Goal: Information Seeking & Learning: Learn about a topic

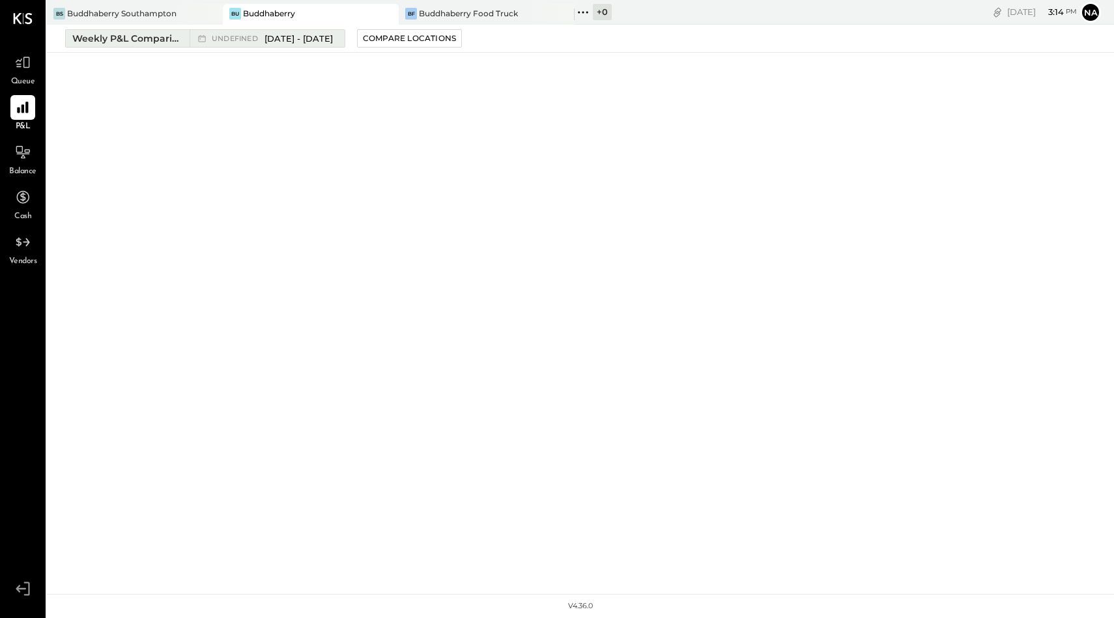
click at [145, 38] on div "Weekly P&L Comparison" at bounding box center [126, 38] width 109 height 13
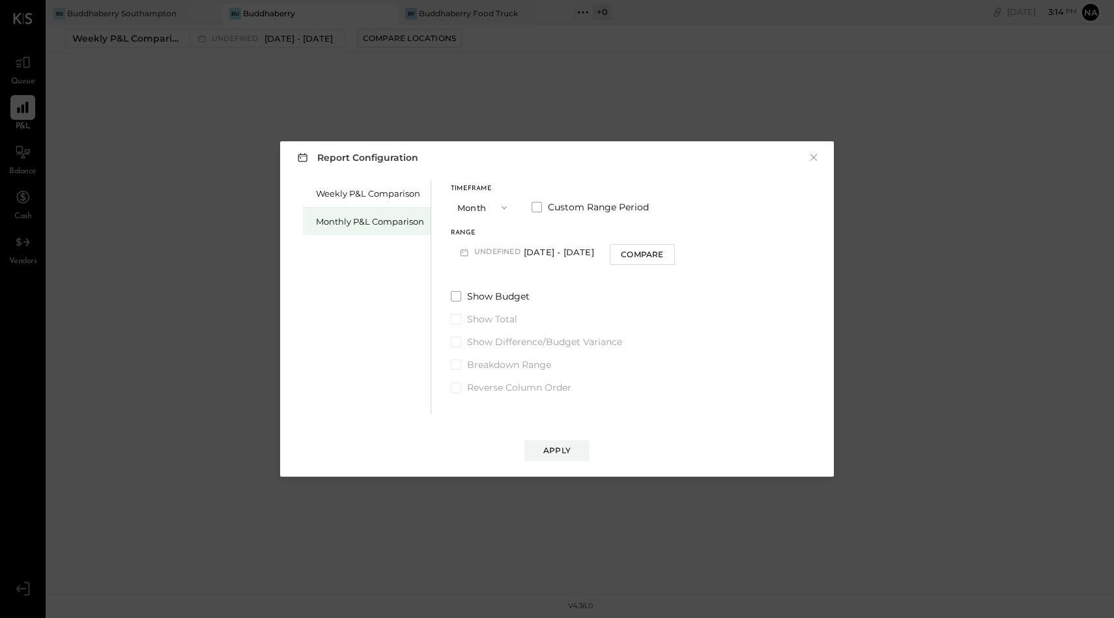
click at [359, 225] on div "Monthly P&L Comparison" at bounding box center [370, 222] width 108 height 12
click at [16, 57] on div "Report Configuration × Weekly P&L Comparison Monthly P&L Comparison Timeframe M…" at bounding box center [557, 309] width 1114 height 618
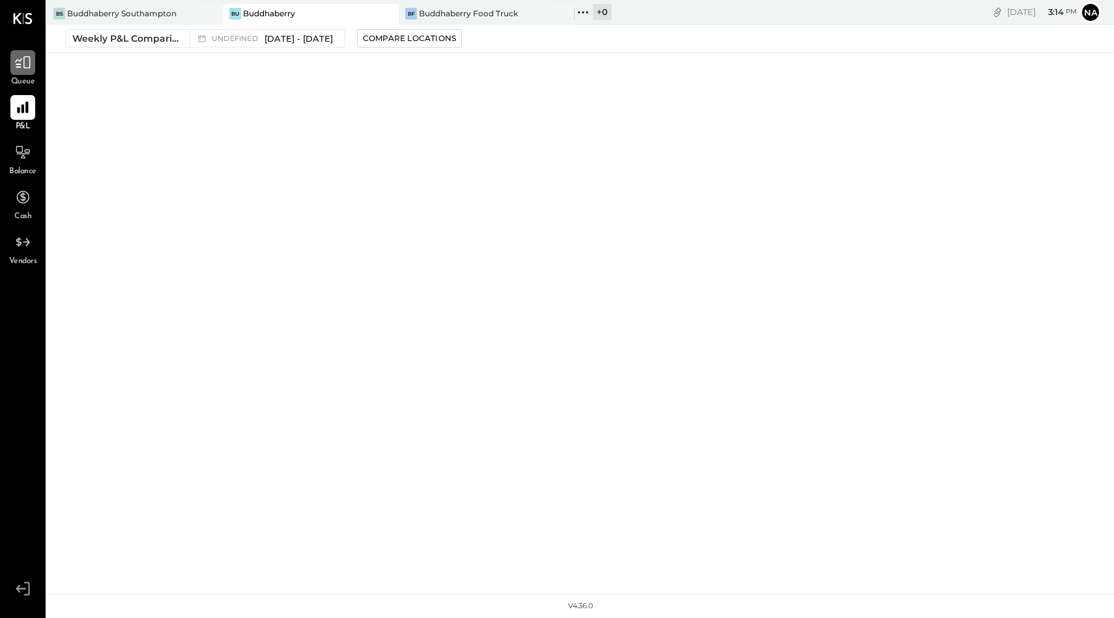
click at [27, 72] on div at bounding box center [22, 62] width 25 height 25
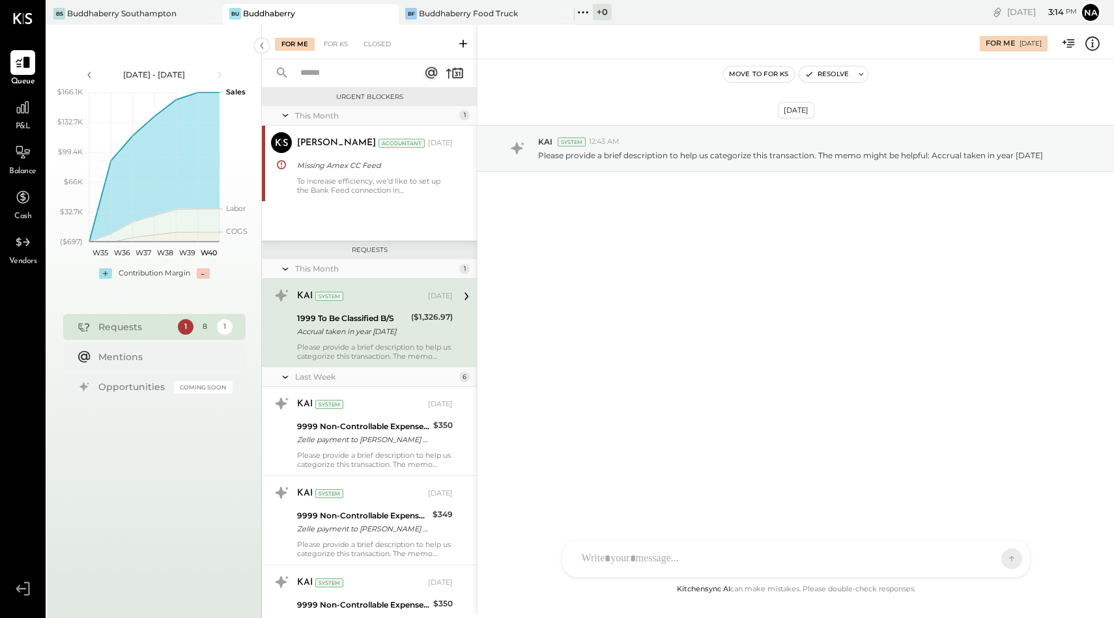
click at [352, 322] on div "1999 To Be Classified B/S" at bounding box center [352, 318] width 110 height 13
click at [350, 316] on div "1999 To Be Classified B/S" at bounding box center [352, 318] width 110 height 13
click at [360, 339] on div "KAI System [DATE] 1999 To Be Classified B/S Accrual taken in year [DATE] ($1,32…" at bounding box center [375, 323] width 156 height 76
click at [632, 563] on div "[PERSON_NAME] [PERSON_NAME] W wallacep CR [PERSON_NAME] R [PERSON_NAME] jpgutfr…" at bounding box center [795, 559] width 469 height 38
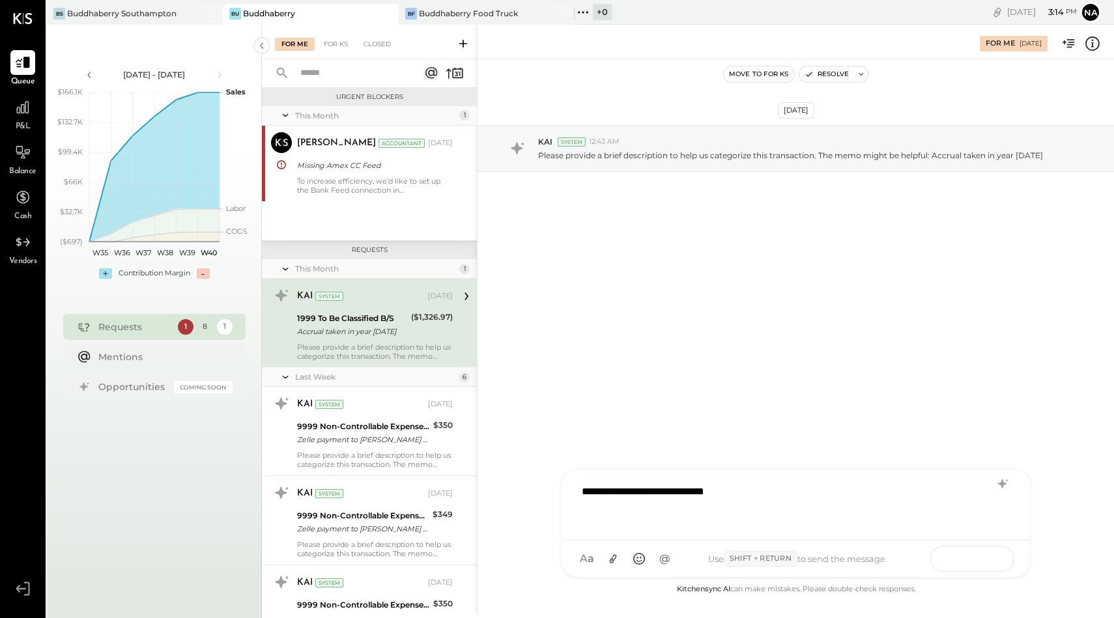
click at [978, 561] on button at bounding box center [986, 558] width 48 height 20
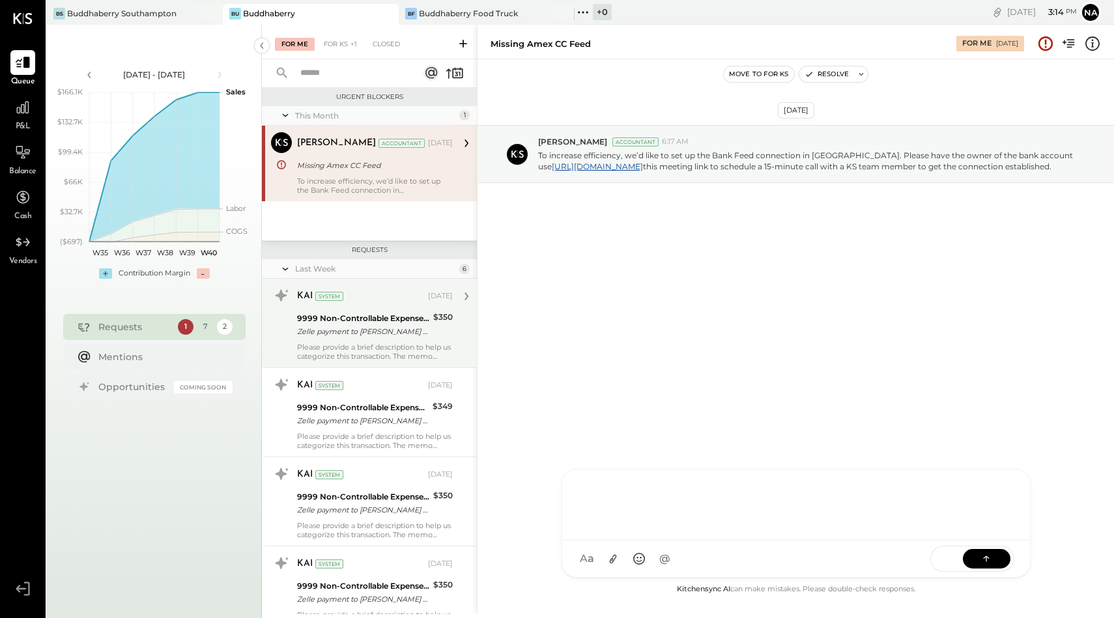
click at [363, 323] on div "9999 Non-Controllable Expenses:Other Income and Expenses:To Be Classified P&L" at bounding box center [363, 318] width 132 height 13
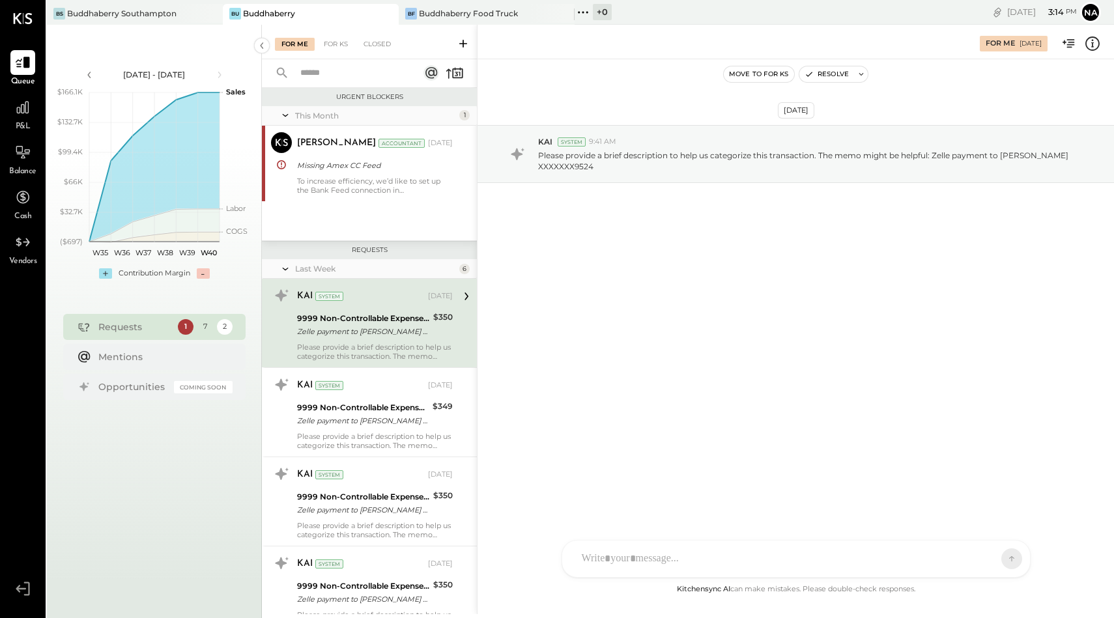
click at [598, 564] on div "[PERSON_NAME] [PERSON_NAME] W wallacep CR [PERSON_NAME] R [PERSON_NAME] jpgutfr…" at bounding box center [795, 559] width 469 height 38
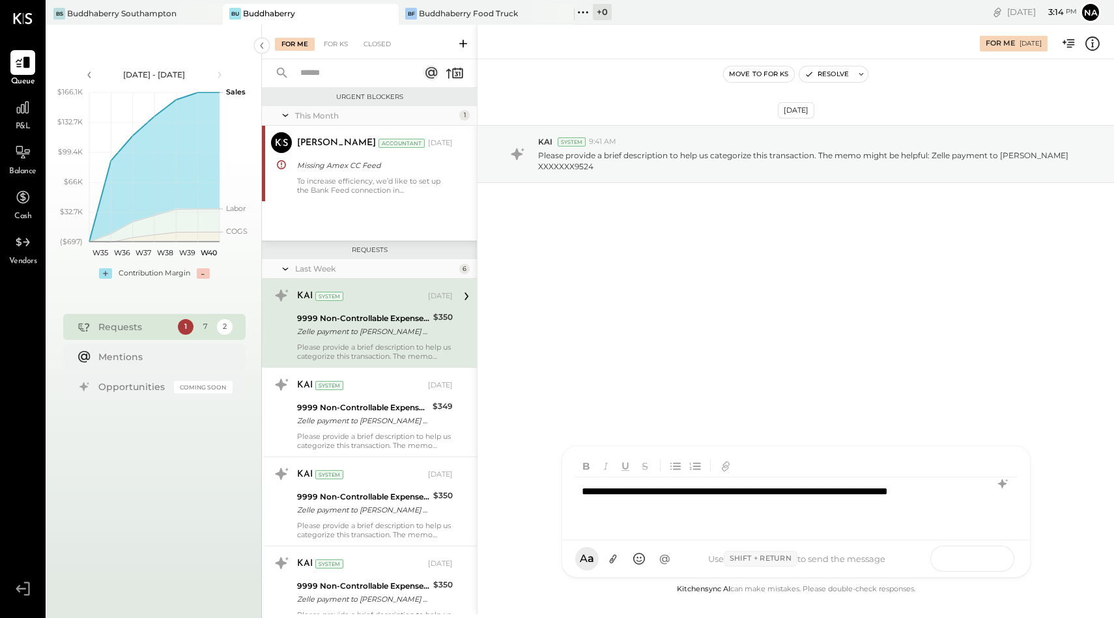
click at [990, 565] on icon at bounding box center [985, 558] width 13 height 13
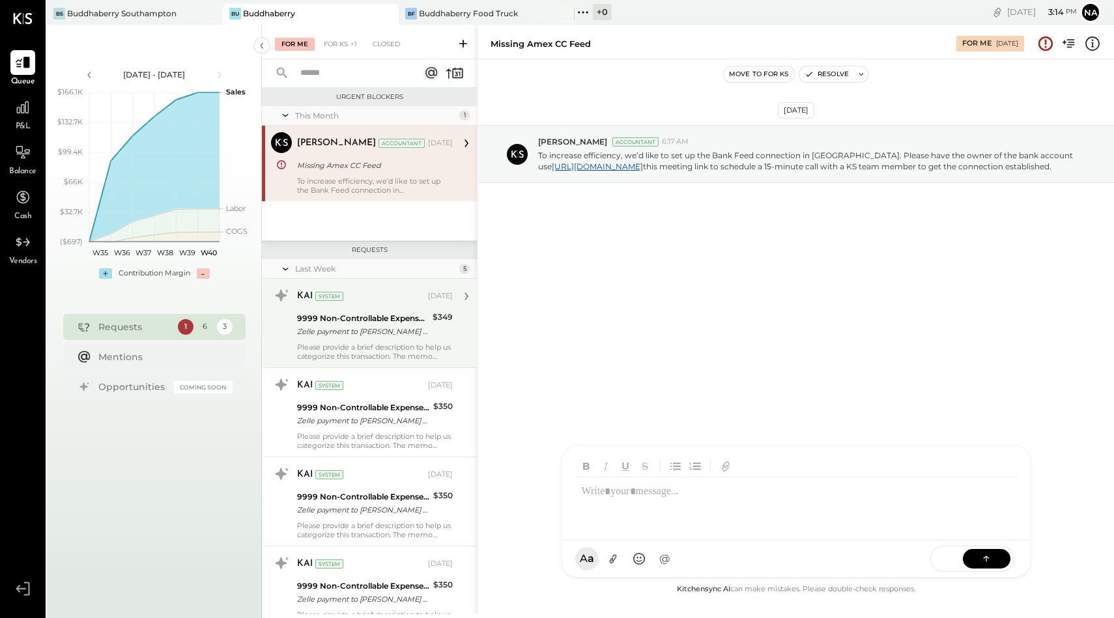
click at [402, 351] on div "Please provide a brief description to help us categorize this transaction. The …" at bounding box center [375, 352] width 156 height 18
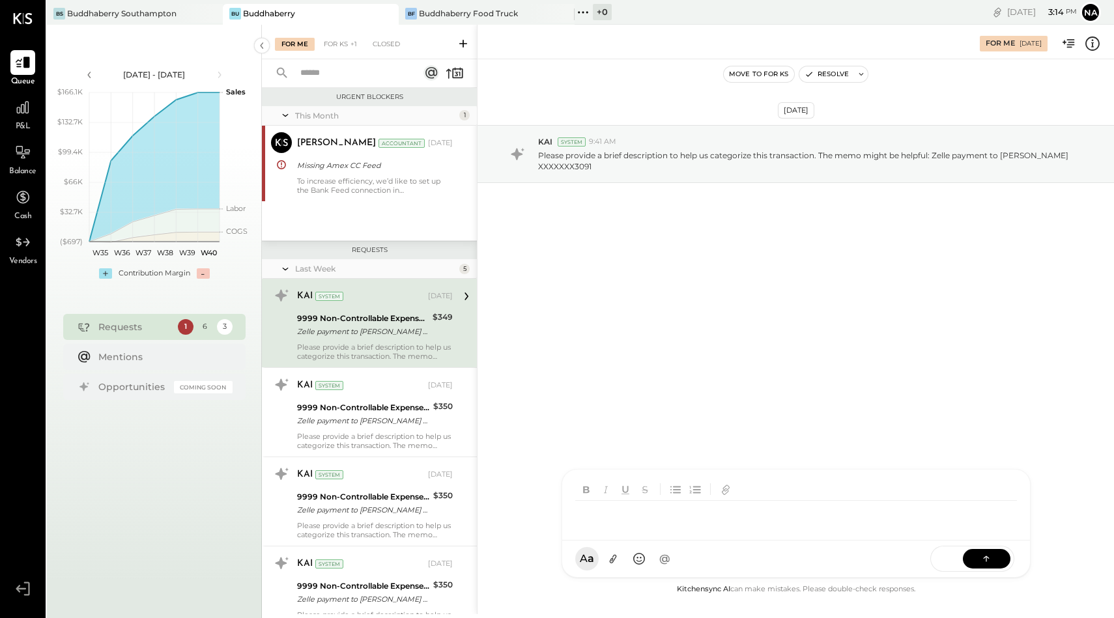
click at [609, 570] on div "[PERSON_NAME] [PERSON_NAME] W wallacep CR [PERSON_NAME] R [PERSON_NAME] jpgutfr…" at bounding box center [795, 523] width 469 height 109
drag, startPoint x: 641, startPoint y: 507, endPoint x: 565, endPoint y: 492, distance: 78.2
click at [565, 492] on div "**********" at bounding box center [796, 493] width 468 height 94
copy div "**********"
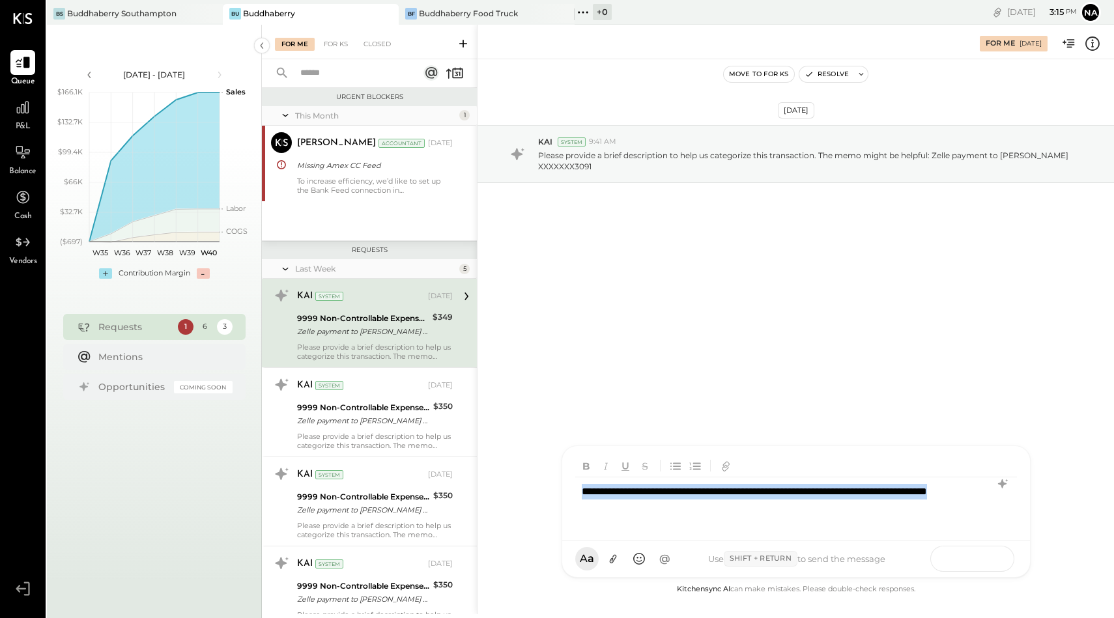
click at [983, 561] on icon at bounding box center [985, 558] width 13 height 13
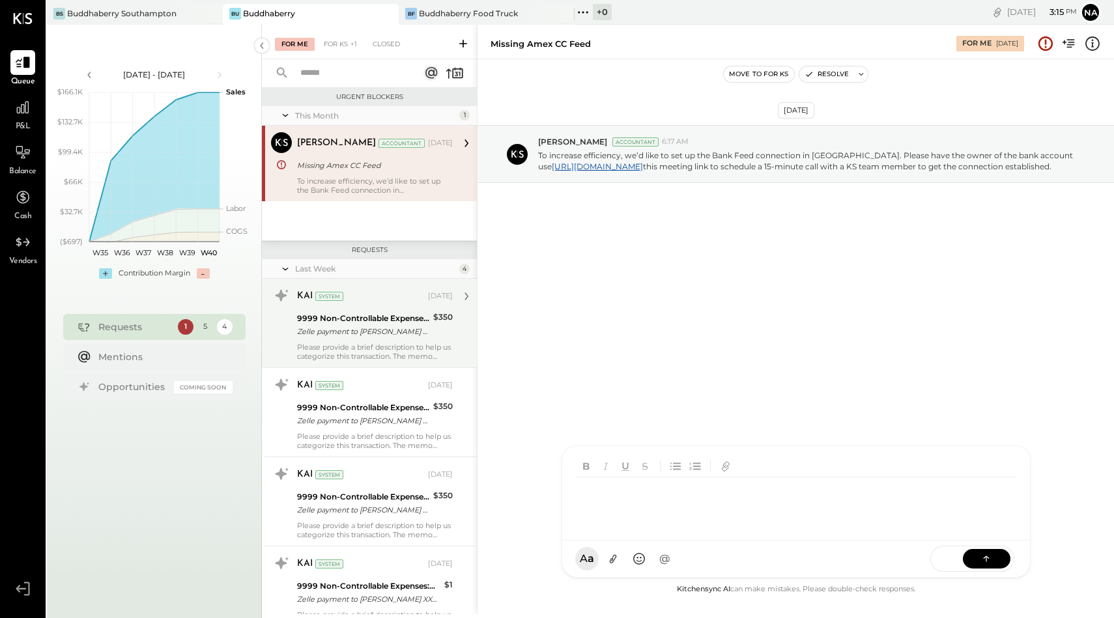
click at [427, 316] on div "9999 Non-Controllable Expenses:Other Income and Expenses:To Be Classified P&L Z…" at bounding box center [375, 325] width 156 height 29
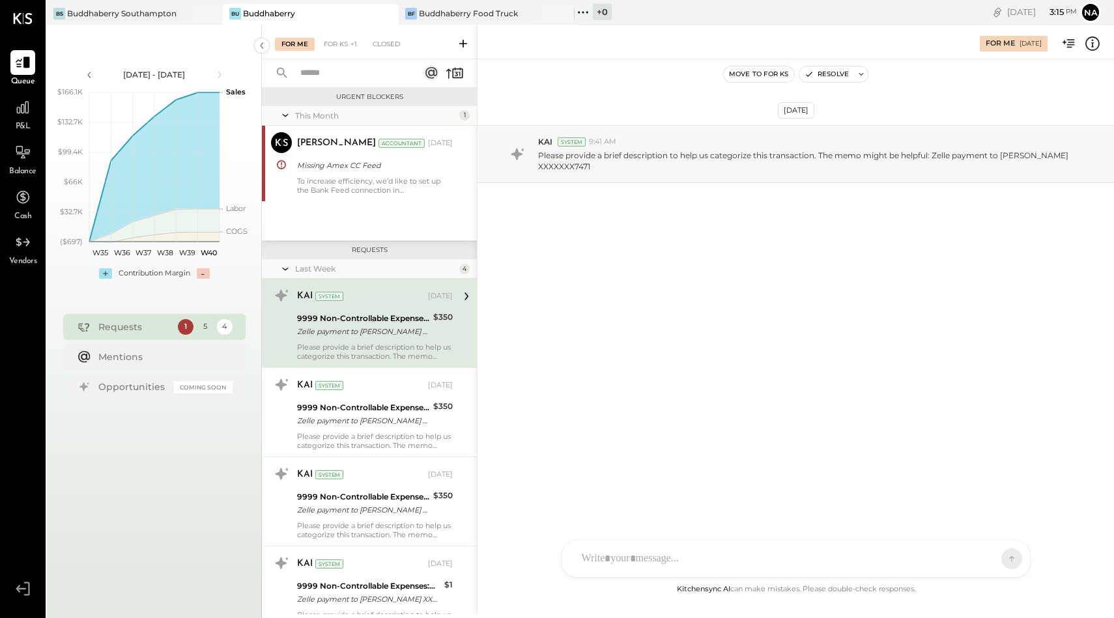
click at [621, 549] on div at bounding box center [784, 558] width 418 height 29
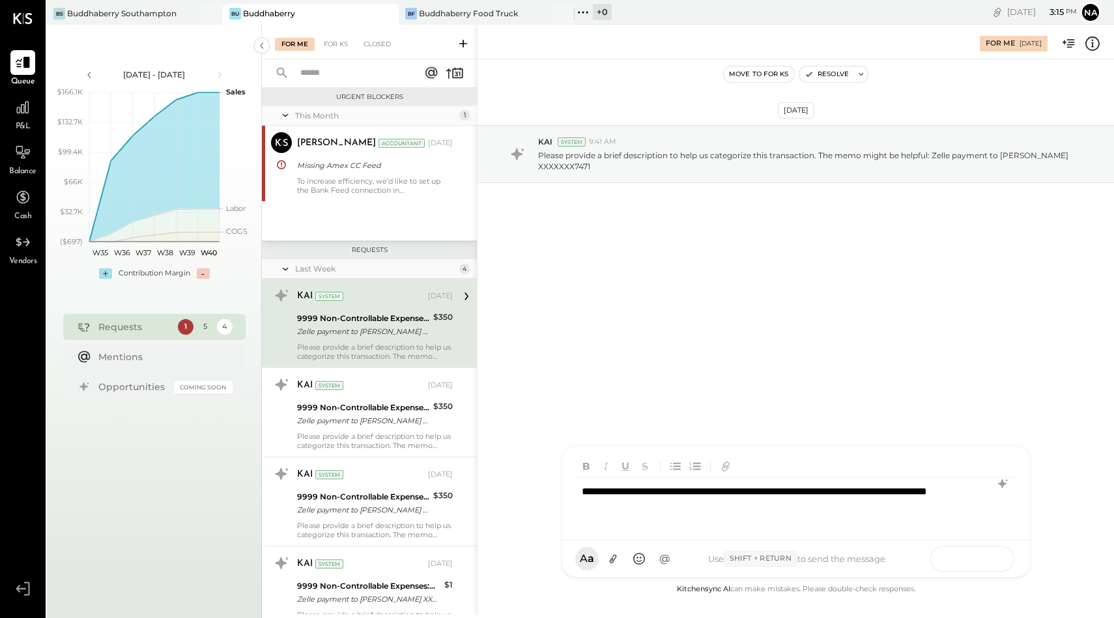
click at [994, 557] on button at bounding box center [986, 558] width 48 height 20
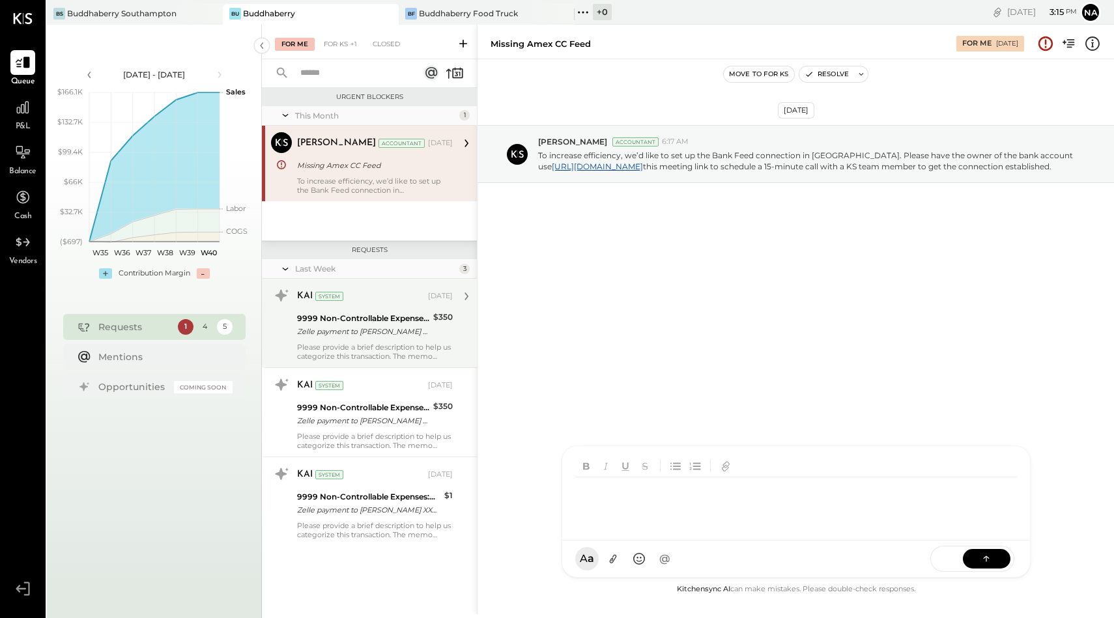
click at [376, 326] on div "Zelle payment to [PERSON_NAME] XXXXXXX1610" at bounding box center [363, 331] width 132 height 13
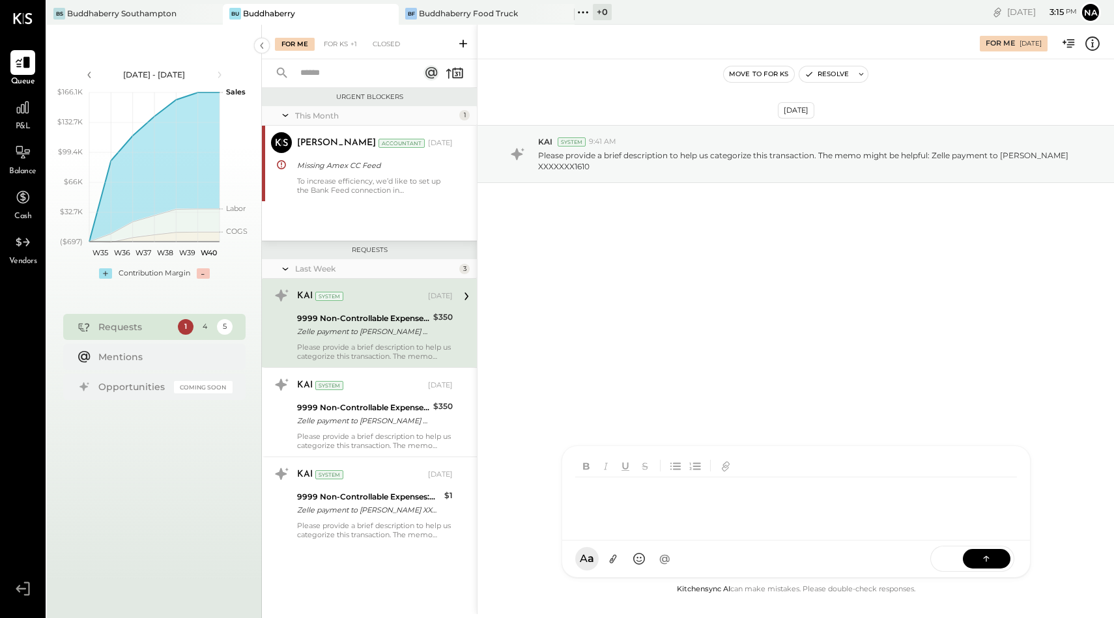
click at [654, 559] on div "[PERSON_NAME] [PERSON_NAME] W wallacep CR [PERSON_NAME] R [PERSON_NAME] jpgutfr…" at bounding box center [795, 511] width 469 height 132
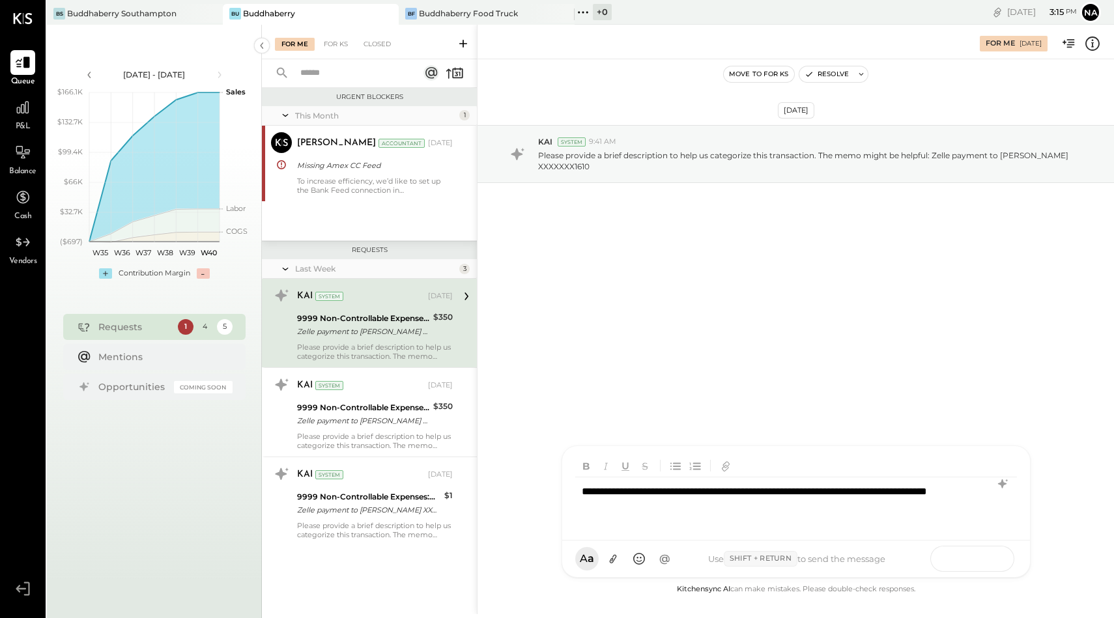
click at [994, 562] on button at bounding box center [986, 558] width 48 height 20
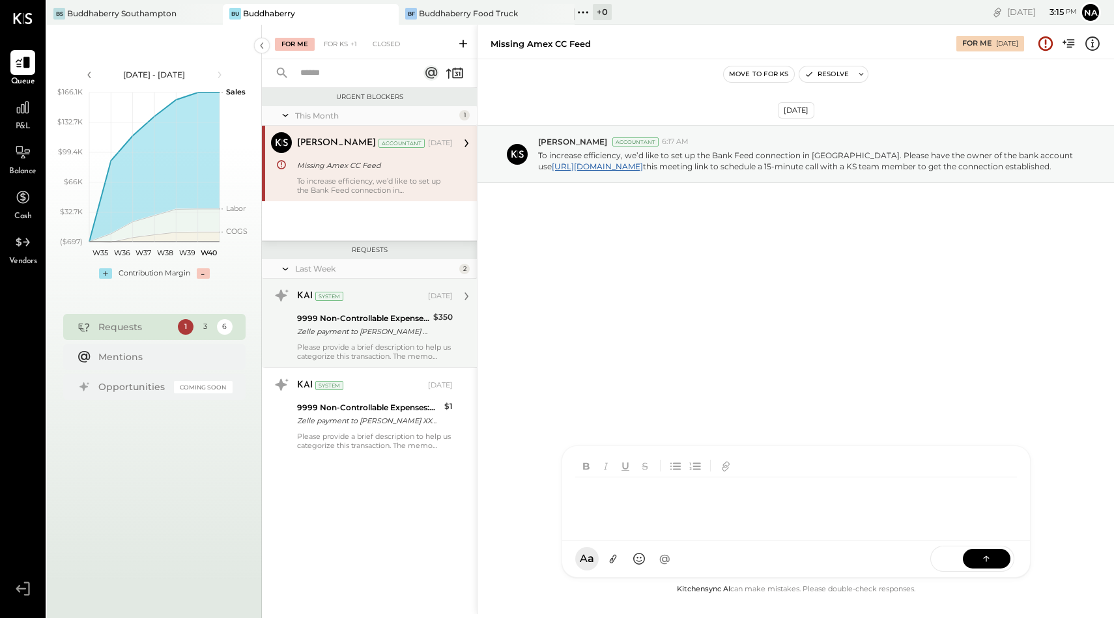
click at [404, 341] on div "KAI System [DATE] 9999 Non-Controllable Expenses:Other Income and Expenses:To B…" at bounding box center [375, 323] width 156 height 76
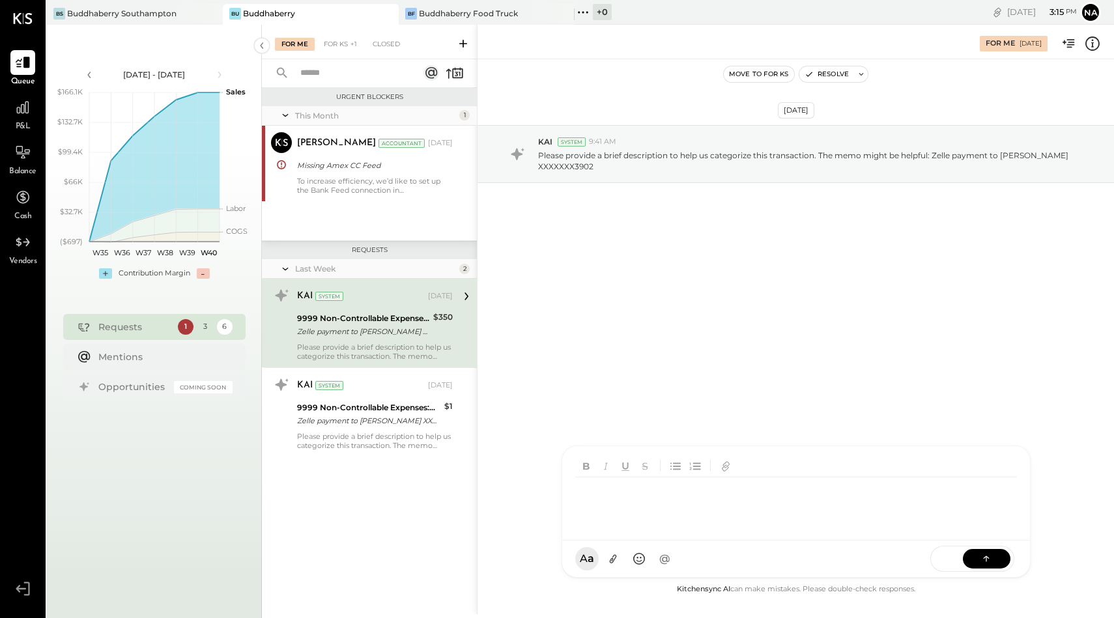
click at [595, 529] on div at bounding box center [798, 503] width 447 height 52
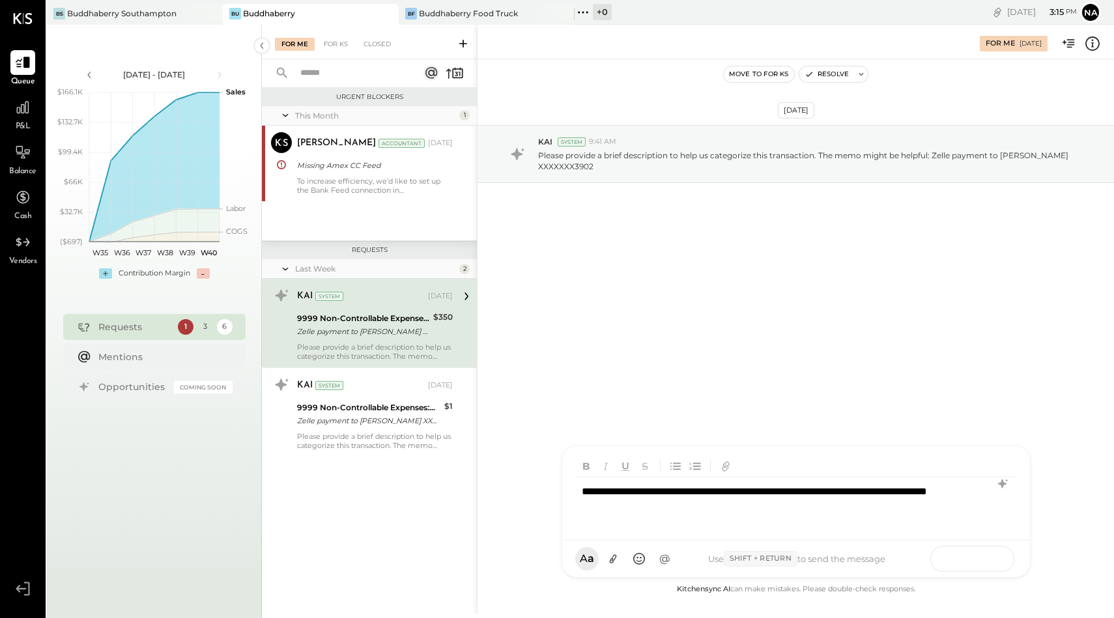
click at [987, 564] on icon at bounding box center [985, 558] width 13 height 13
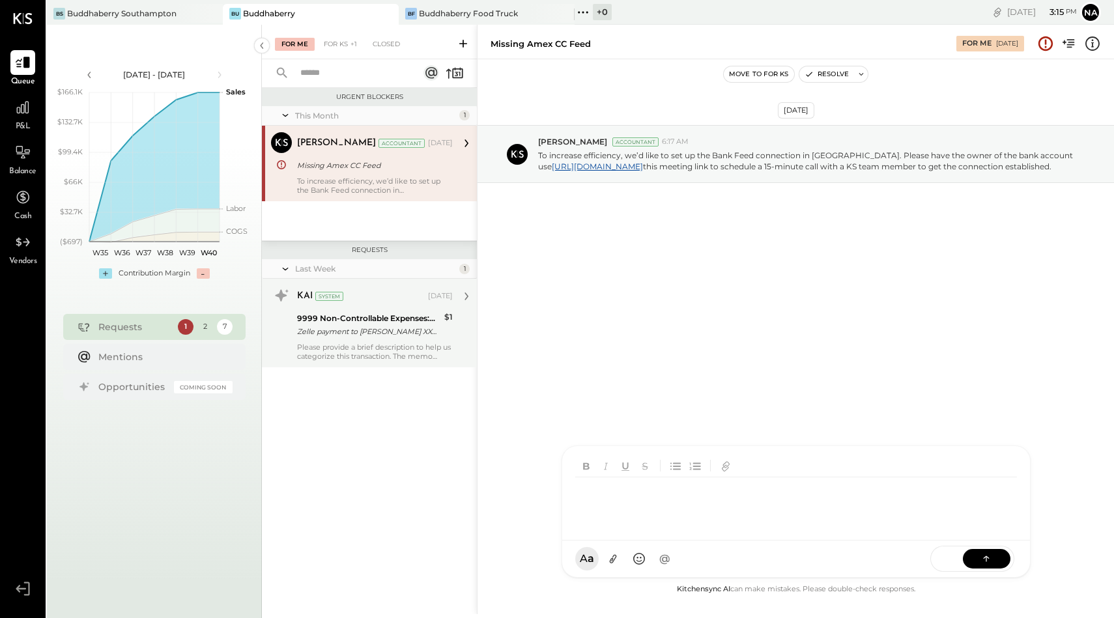
click at [397, 324] on div "9999 Non-Controllable Expenses:Other Income and Expenses:To Be Classified P&L" at bounding box center [368, 318] width 143 height 13
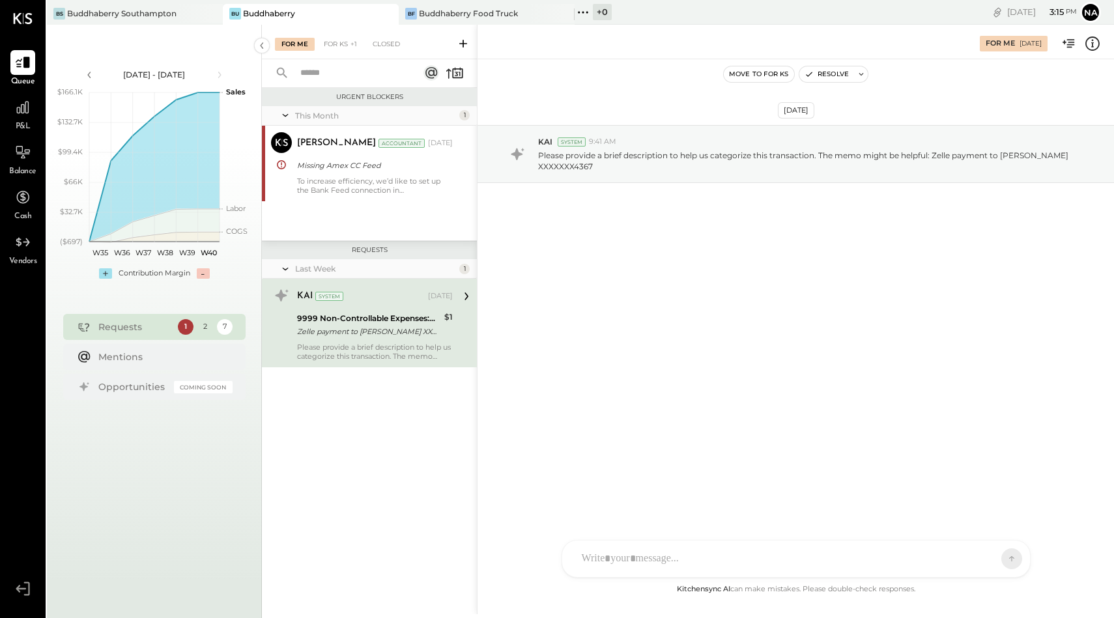
click at [593, 553] on div at bounding box center [784, 558] width 418 height 29
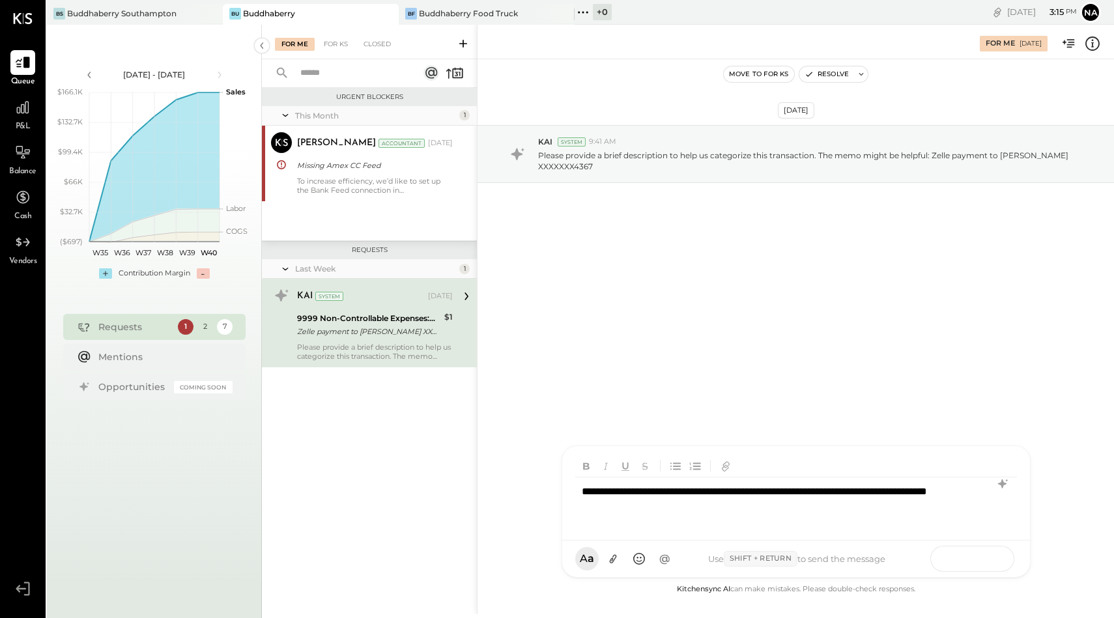
click at [987, 552] on icon at bounding box center [985, 558] width 13 height 13
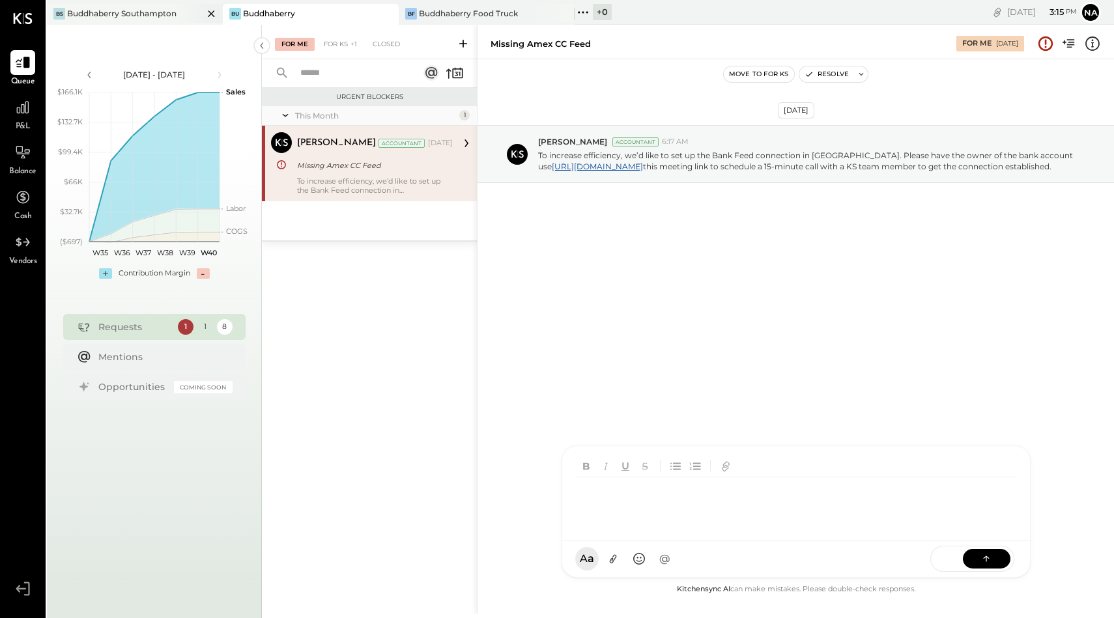
click at [178, 12] on div at bounding box center [200, 13] width 46 height 19
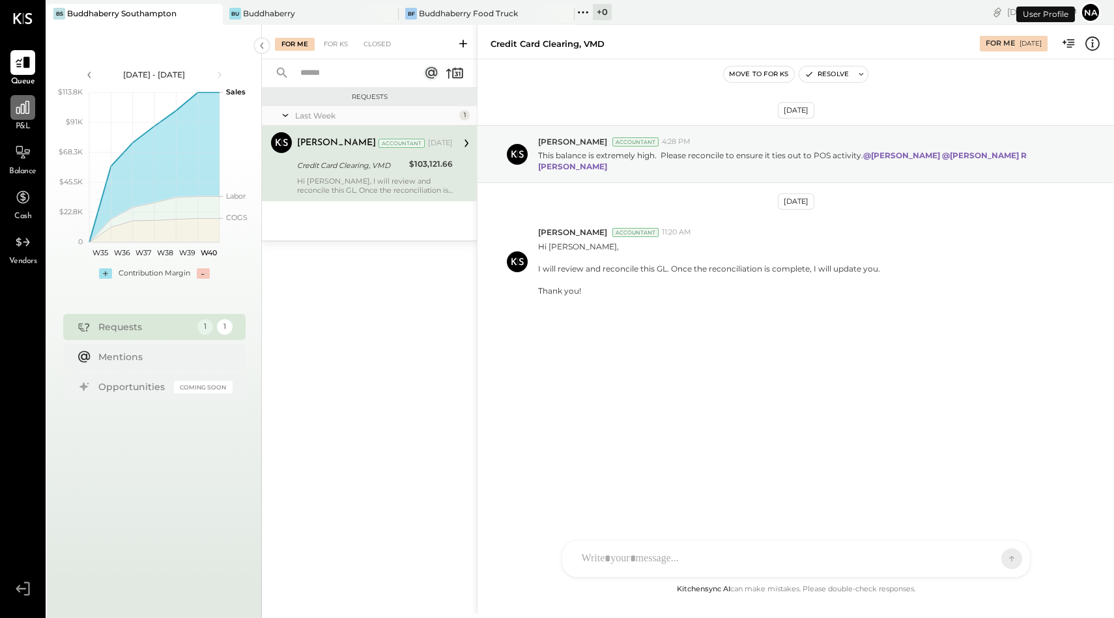
click at [15, 114] on icon at bounding box center [22, 107] width 17 height 17
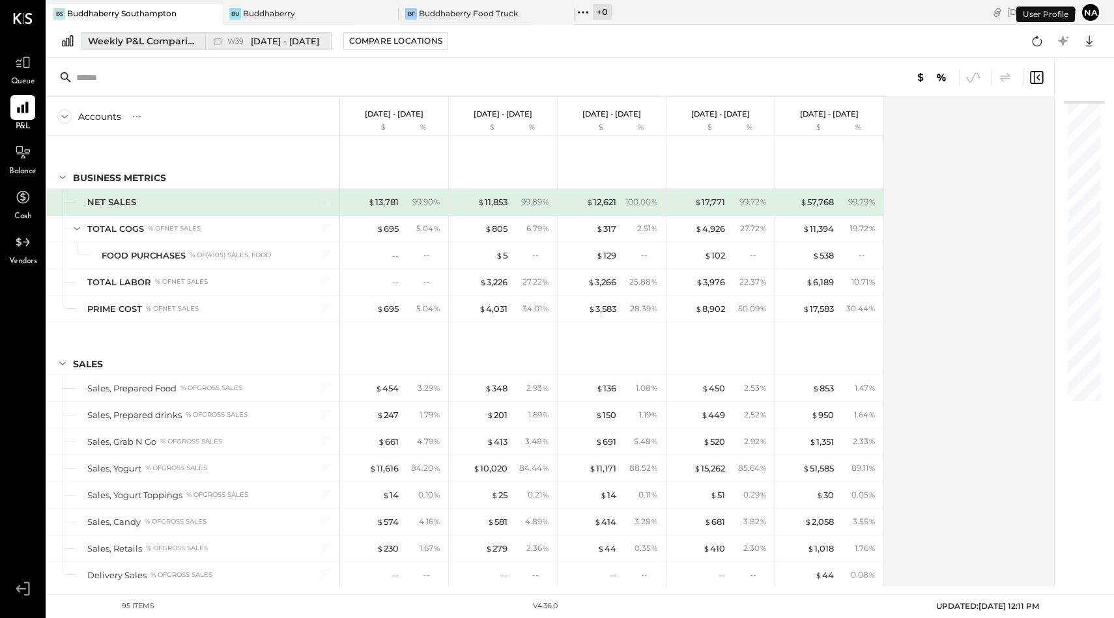
click at [128, 36] on div "Weekly P&L Comparison" at bounding box center [142, 41] width 109 height 13
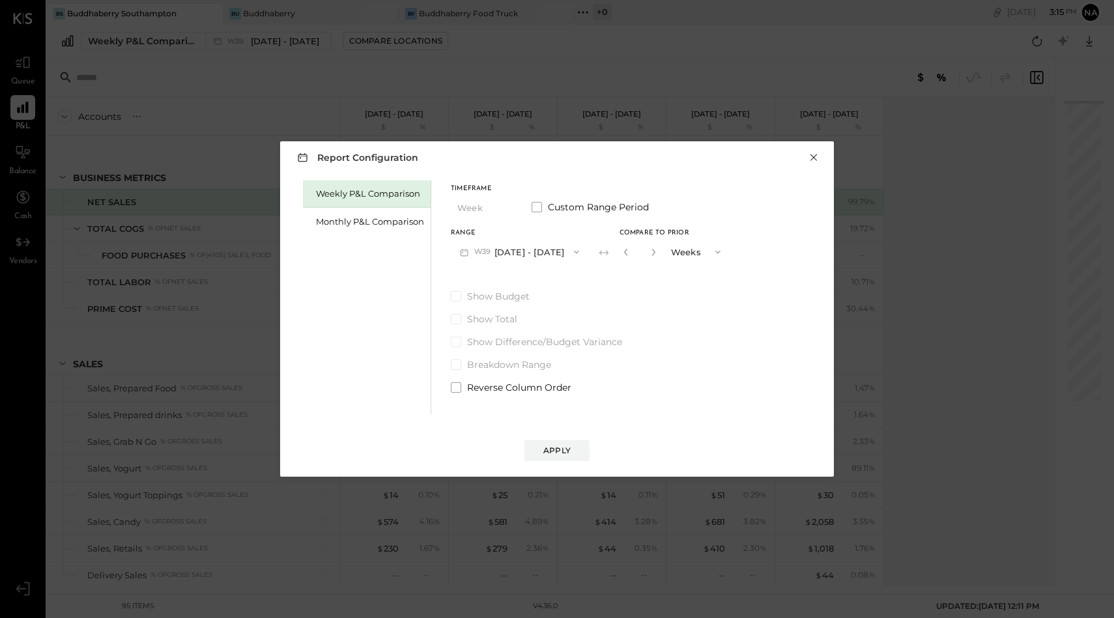
click at [815, 156] on button "×" at bounding box center [813, 157] width 12 height 13
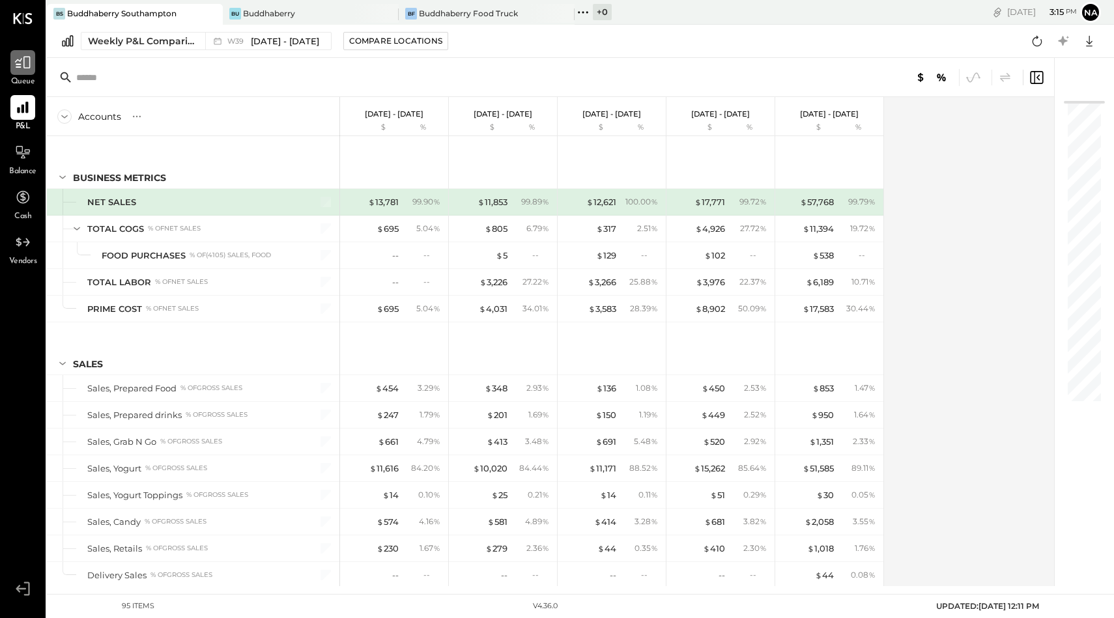
click at [25, 62] on icon at bounding box center [22, 62] width 17 height 17
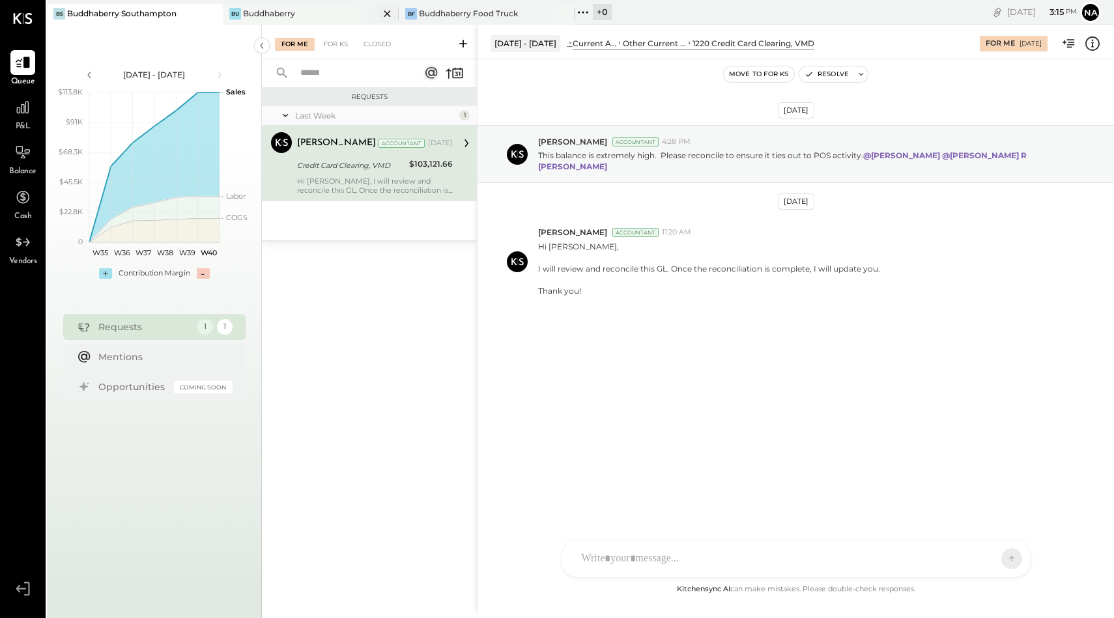
click at [334, 13] on div "Bu Buddhaberry" at bounding box center [301, 14] width 156 height 12
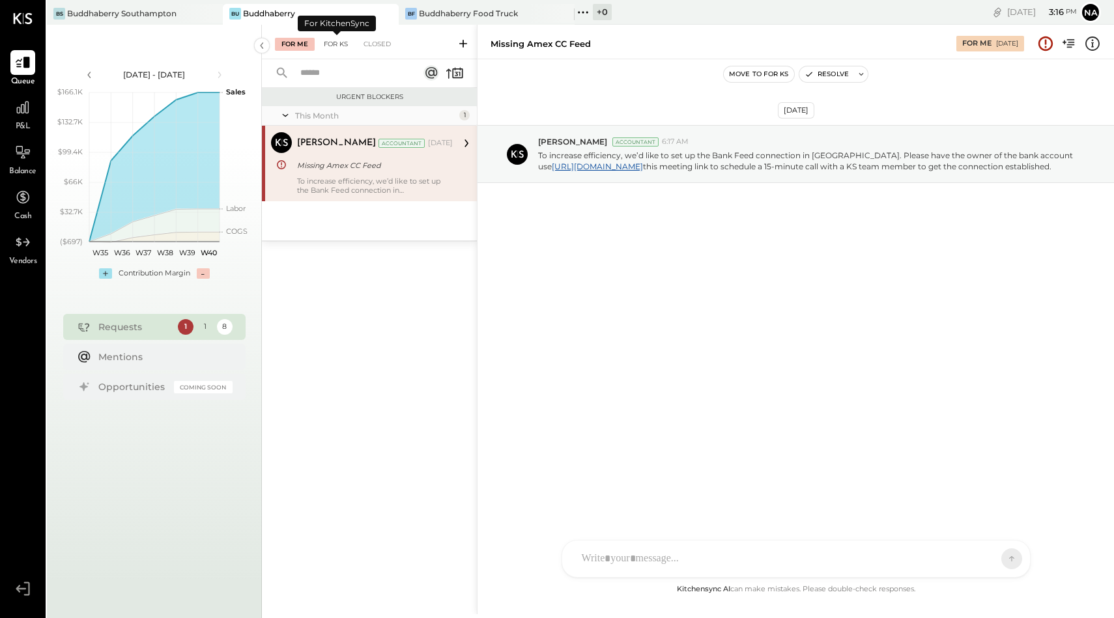
click at [339, 42] on div "For KS" at bounding box center [335, 44] width 37 height 13
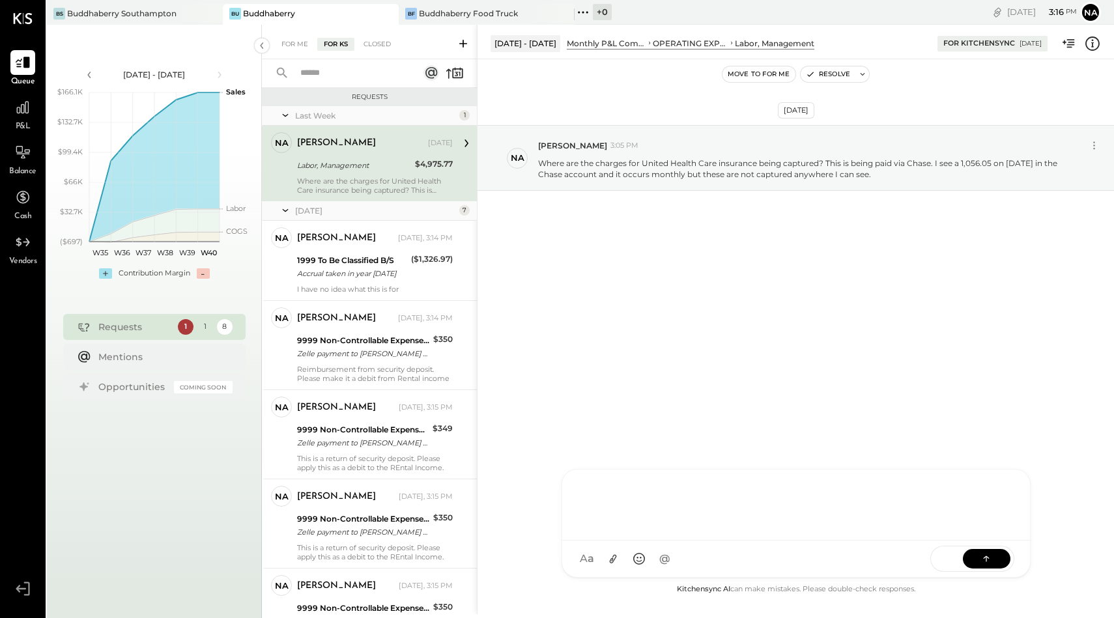
click at [636, 529] on div at bounding box center [795, 503] width 441 height 52
click at [675, 486] on div "**********" at bounding box center [795, 503] width 441 height 52
click at [865, 483] on div "**********" at bounding box center [795, 503] width 441 height 52
click at [860, 496] on div "**********" at bounding box center [795, 503] width 441 height 52
click at [1001, 558] on button at bounding box center [986, 558] width 48 height 20
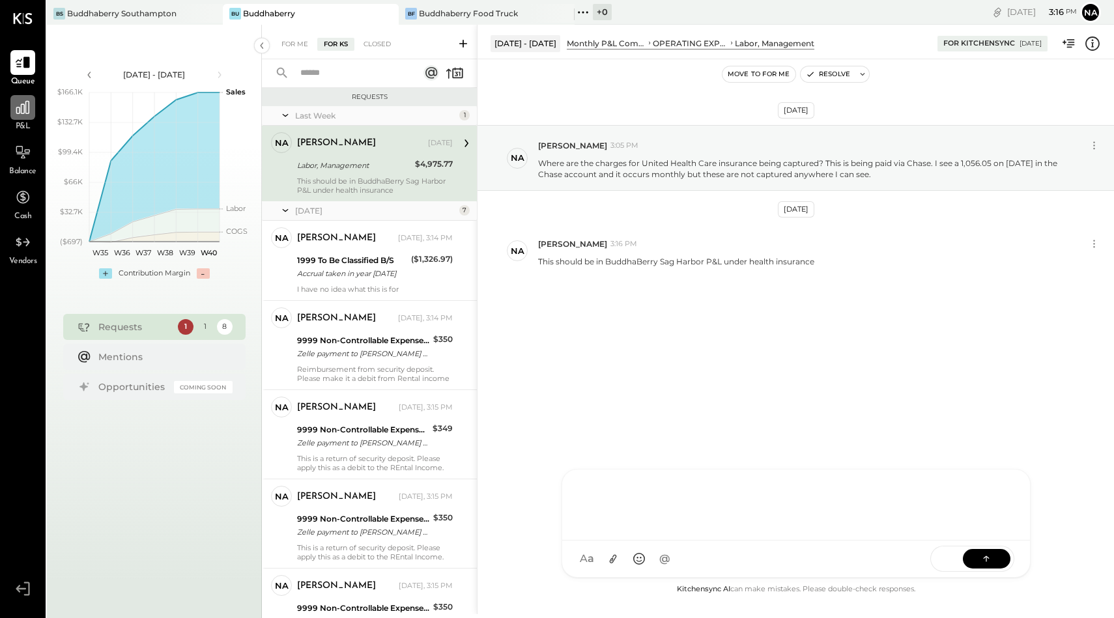
click at [20, 115] on div at bounding box center [22, 107] width 25 height 25
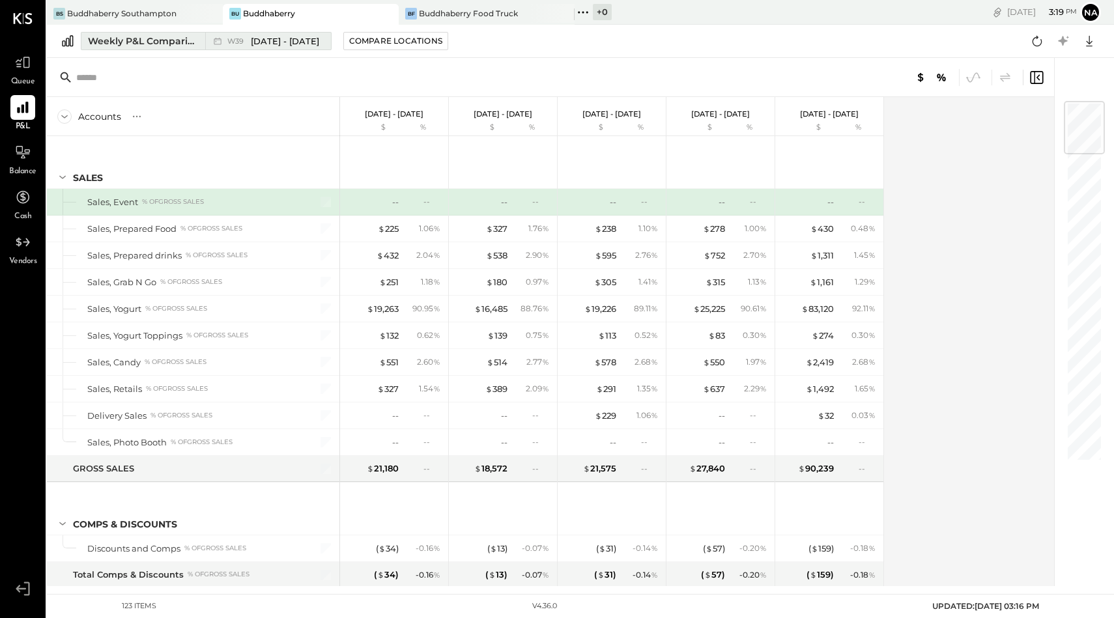
click at [167, 45] on div "Weekly P&L Comparison" at bounding box center [142, 41] width 109 height 13
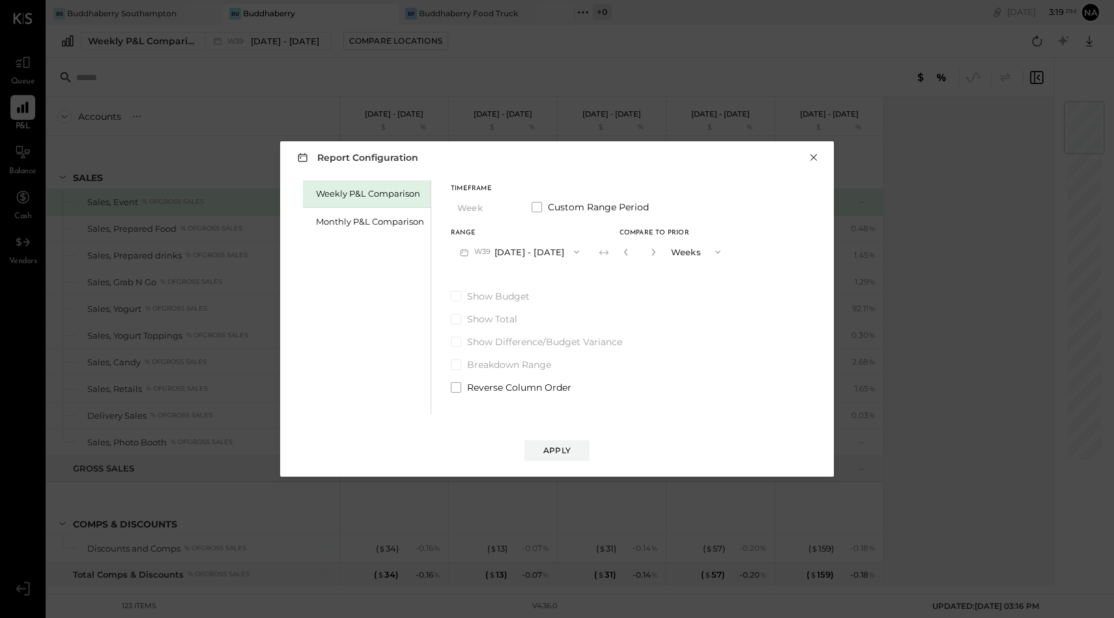
click at [811, 155] on button "×" at bounding box center [813, 157] width 12 height 13
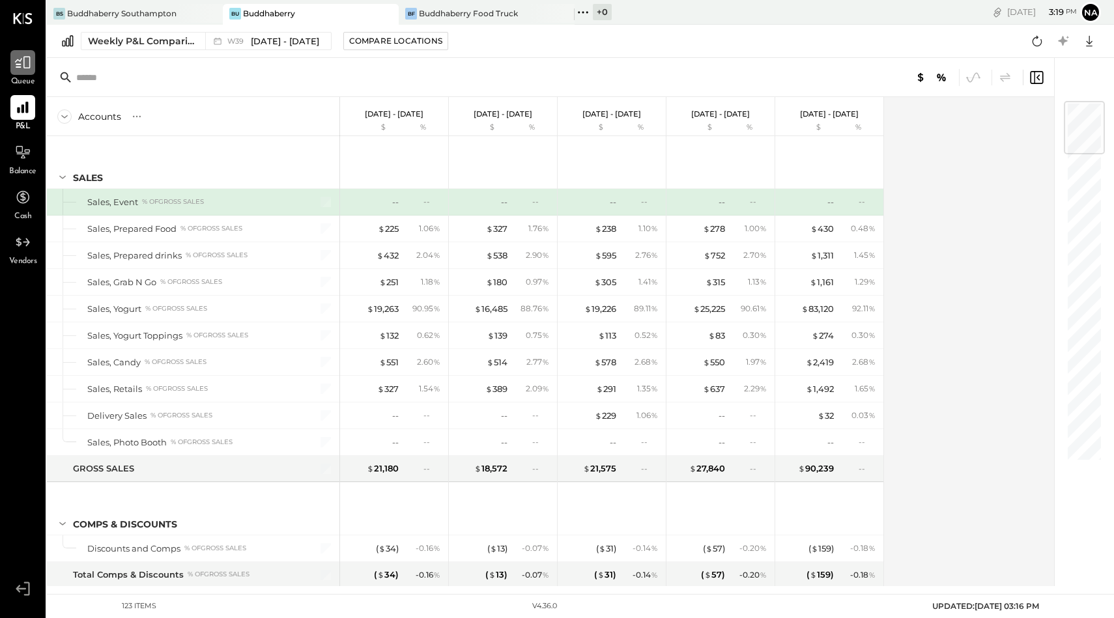
click at [24, 70] on icon at bounding box center [22, 62] width 17 height 17
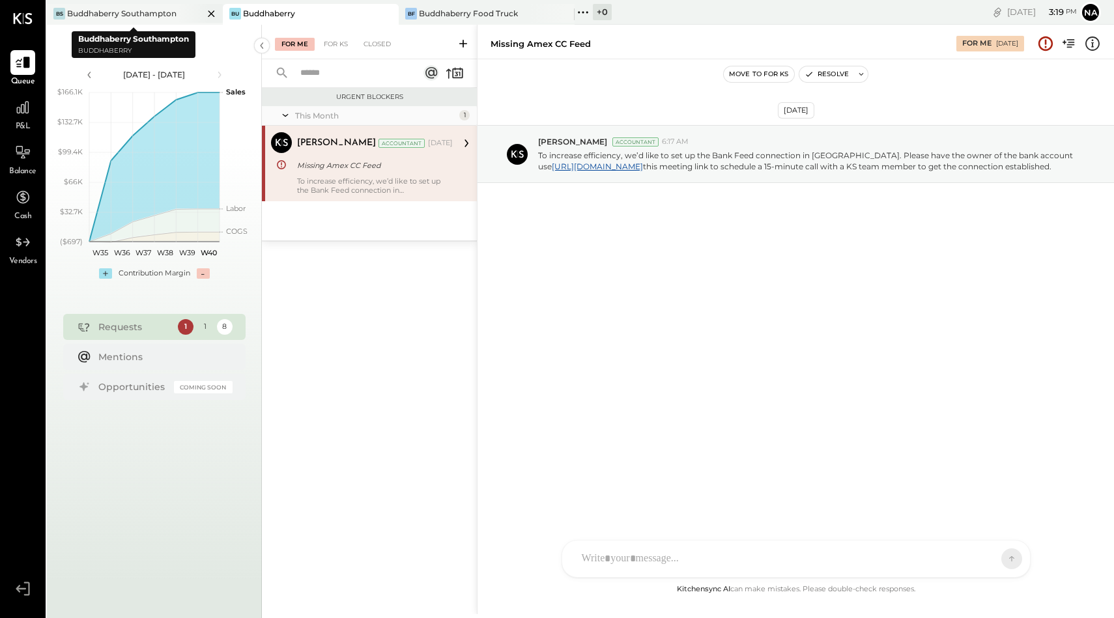
click at [137, 14] on div "Buddhaberry Southampton" at bounding box center [121, 13] width 109 height 11
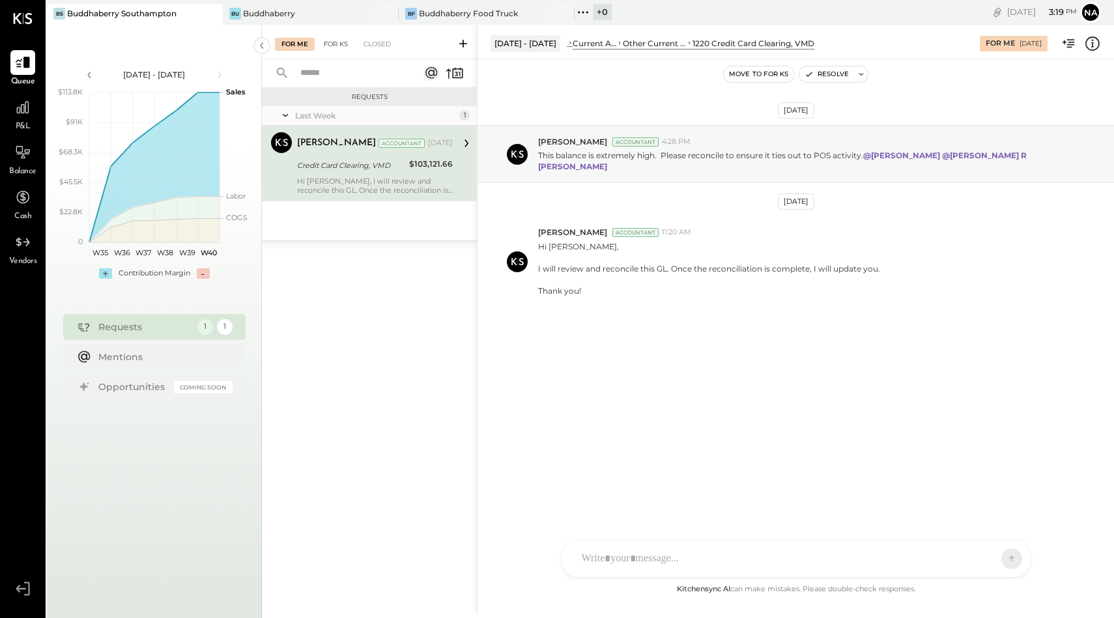
click at [339, 45] on div "For KS" at bounding box center [335, 44] width 37 height 13
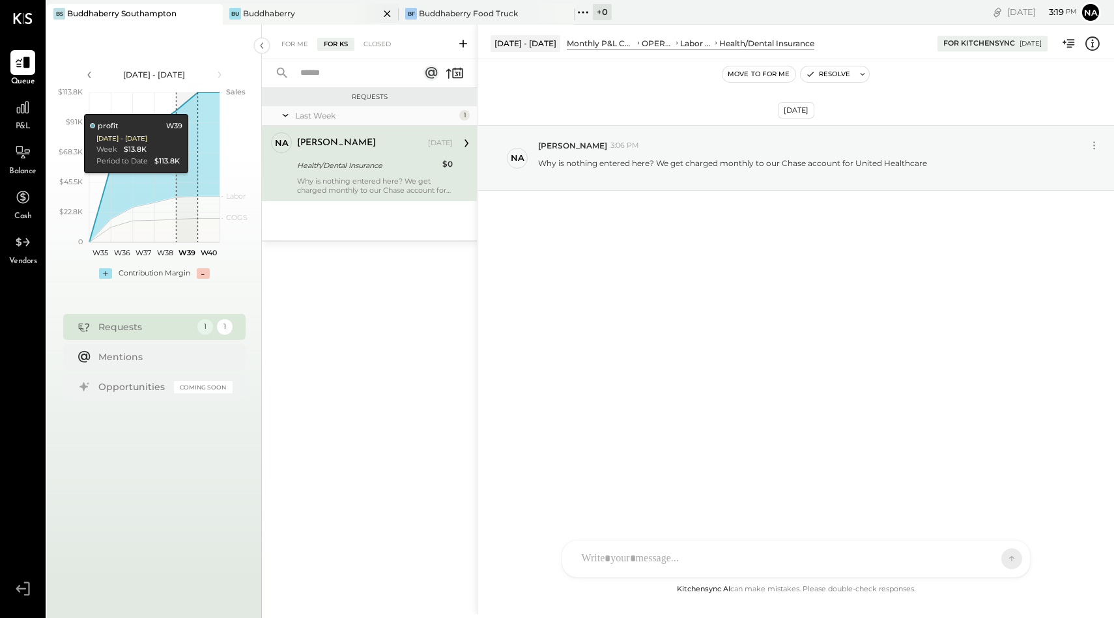
click at [326, 18] on div "Bu Buddhaberry" at bounding box center [301, 14] width 156 height 12
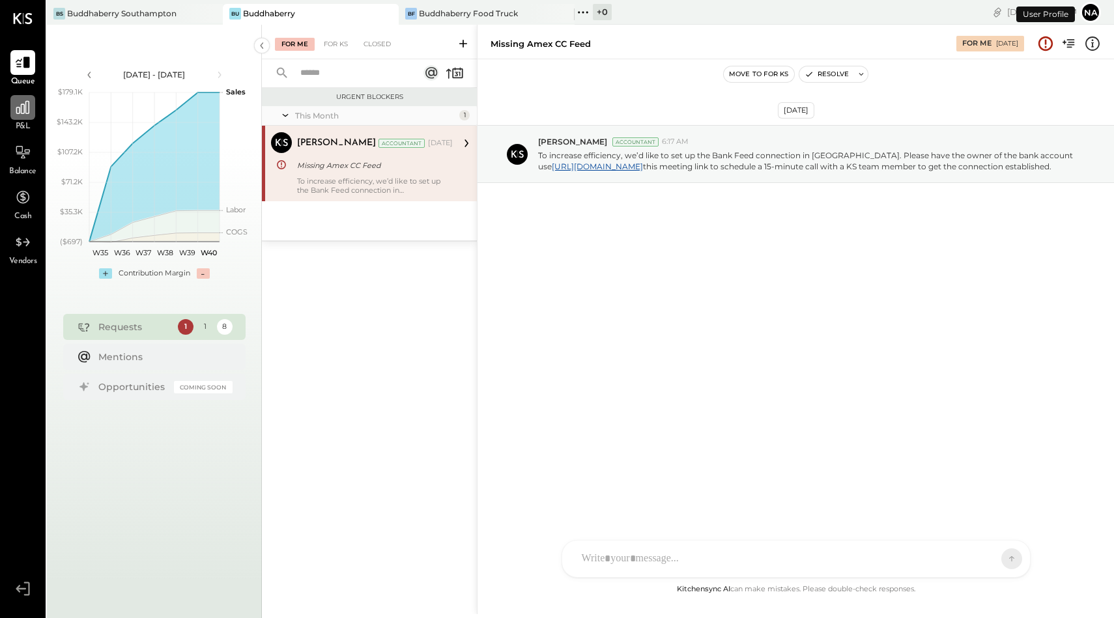
click at [21, 106] on icon at bounding box center [22, 107] width 13 height 13
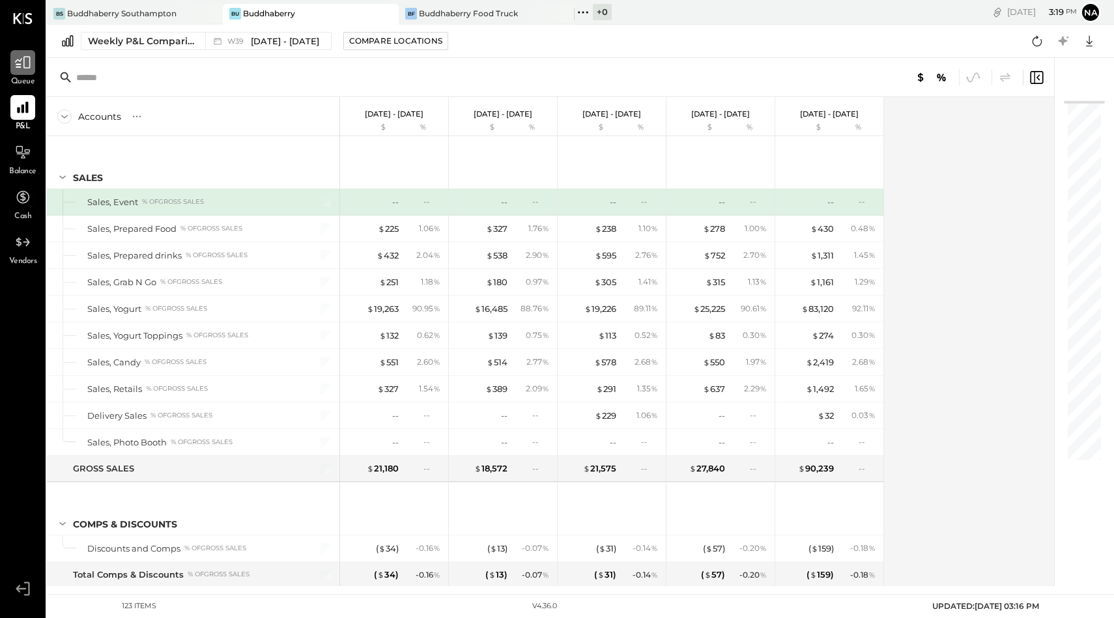
click at [23, 70] on icon at bounding box center [22, 62] width 17 height 17
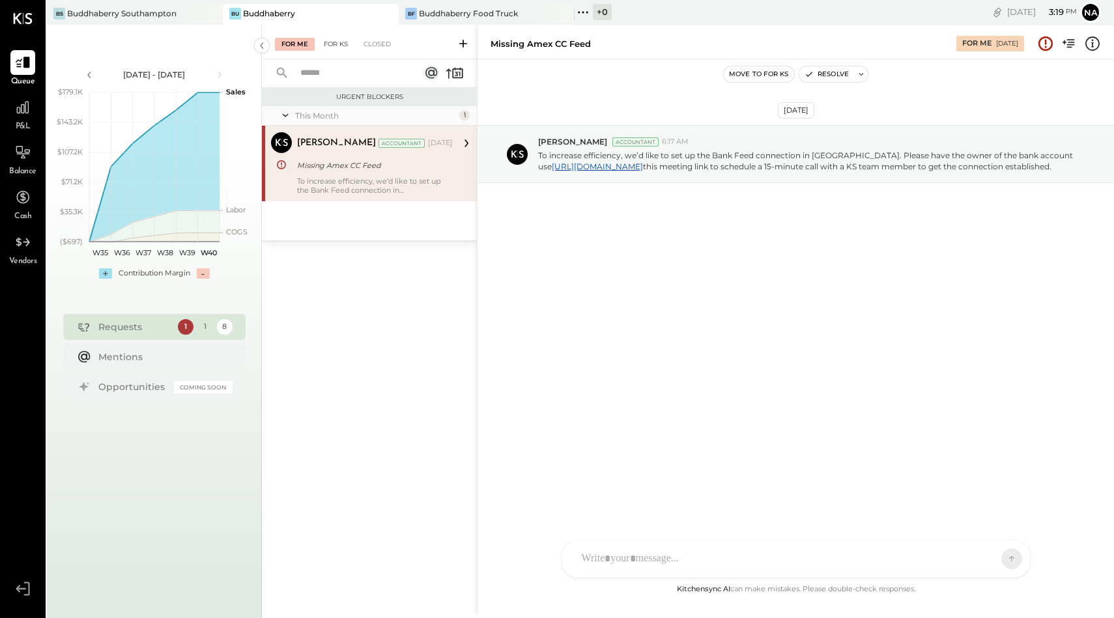
click at [340, 40] on div "For KS" at bounding box center [335, 44] width 37 height 13
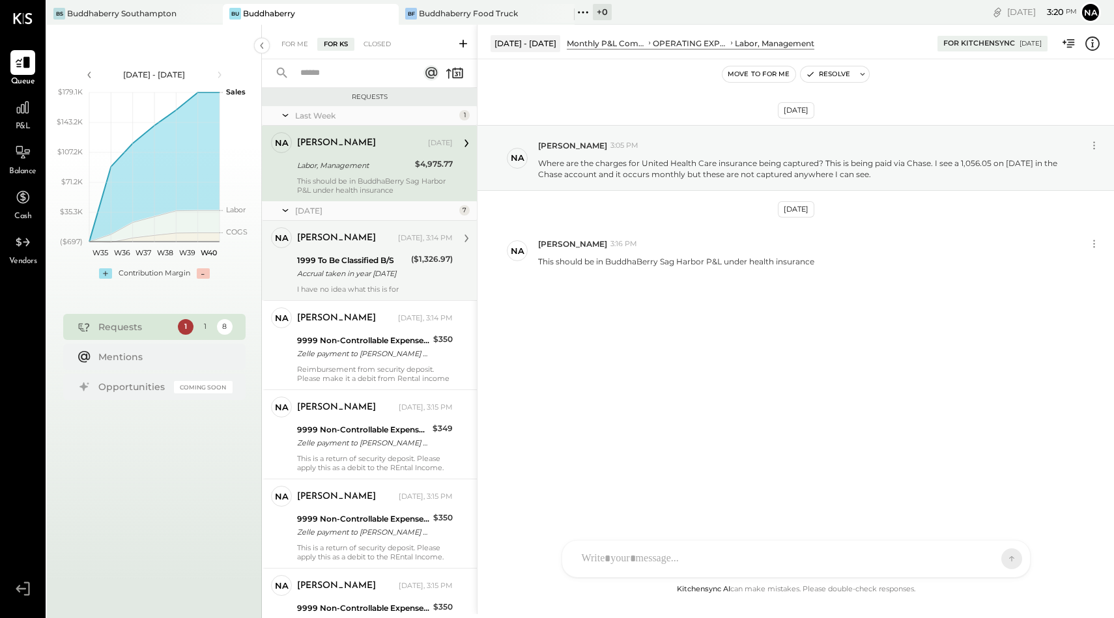
click at [337, 275] on div "Accrual taken in year [DATE]" at bounding box center [352, 273] width 110 height 13
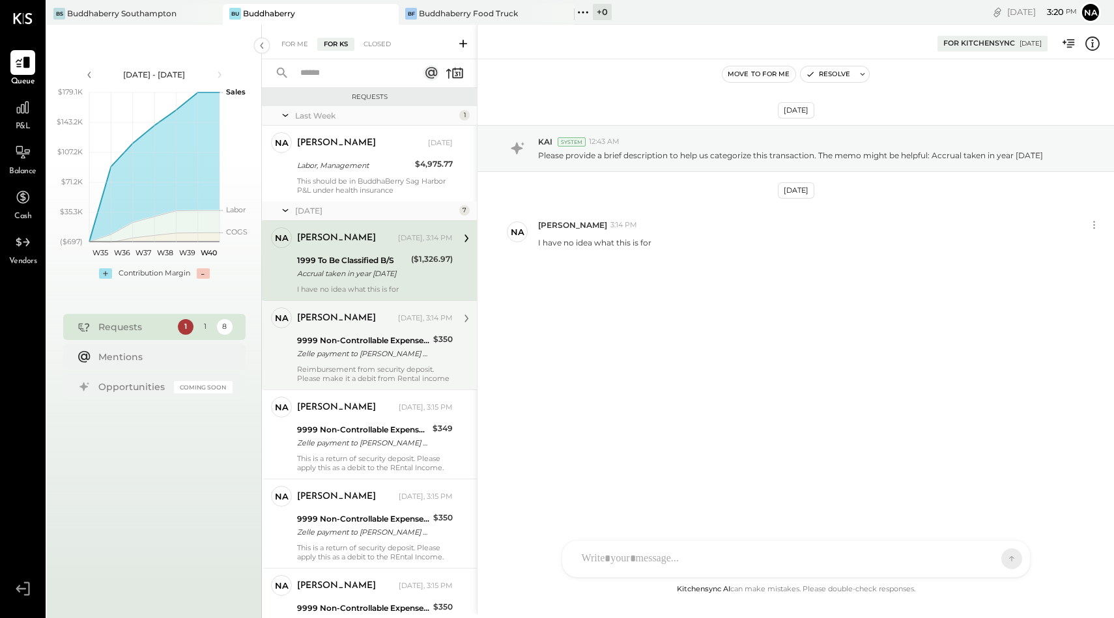
click at [346, 329] on div "natalie [DATE], 3:14 PM 9999 Non-Controllable Expenses:Other Income and Expense…" at bounding box center [375, 345] width 156 height 76
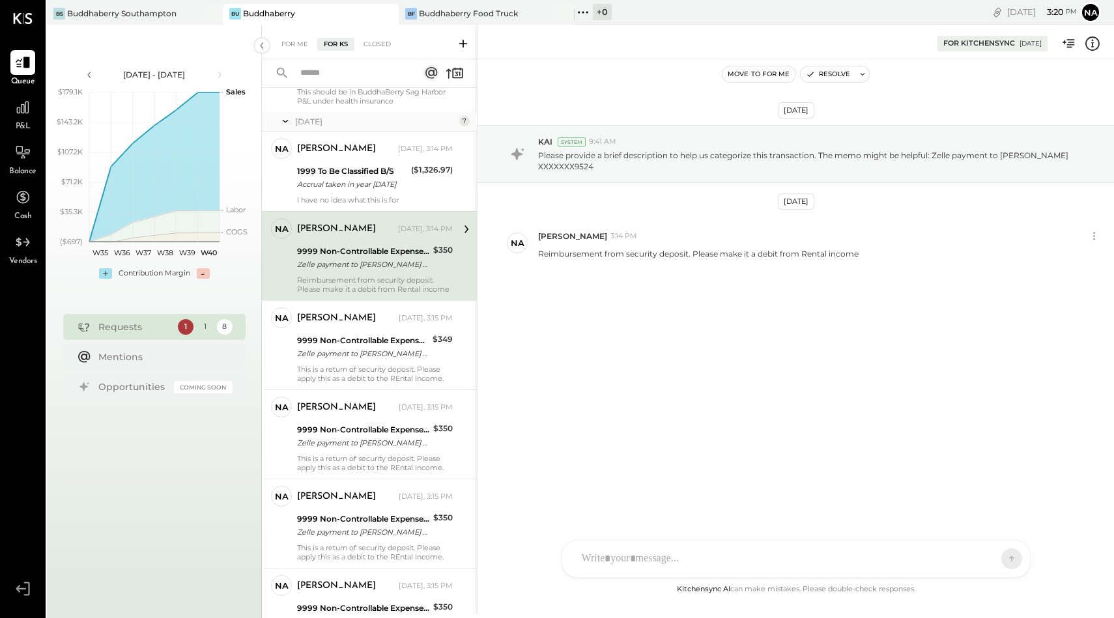
scroll to position [259, 0]
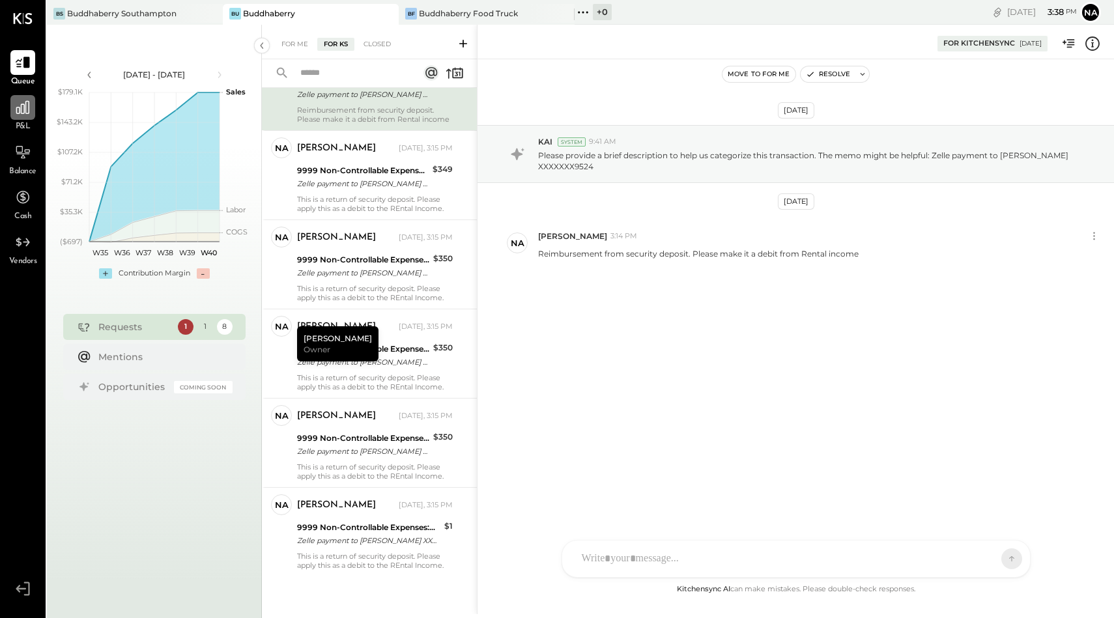
click at [27, 115] on icon at bounding box center [22, 107] width 17 height 17
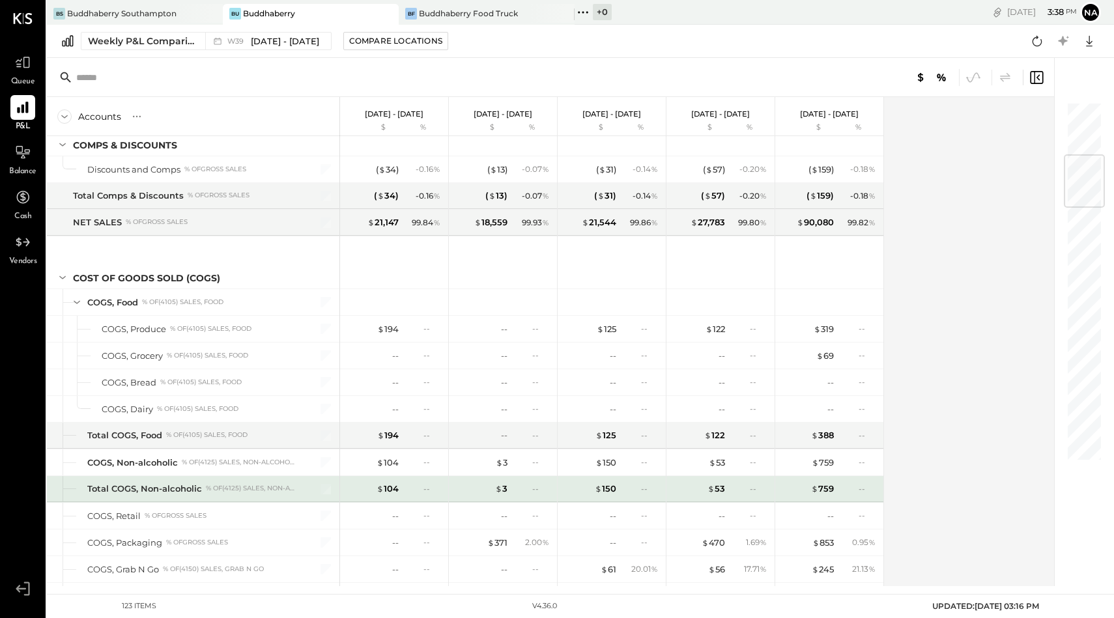
scroll to position [57, 0]
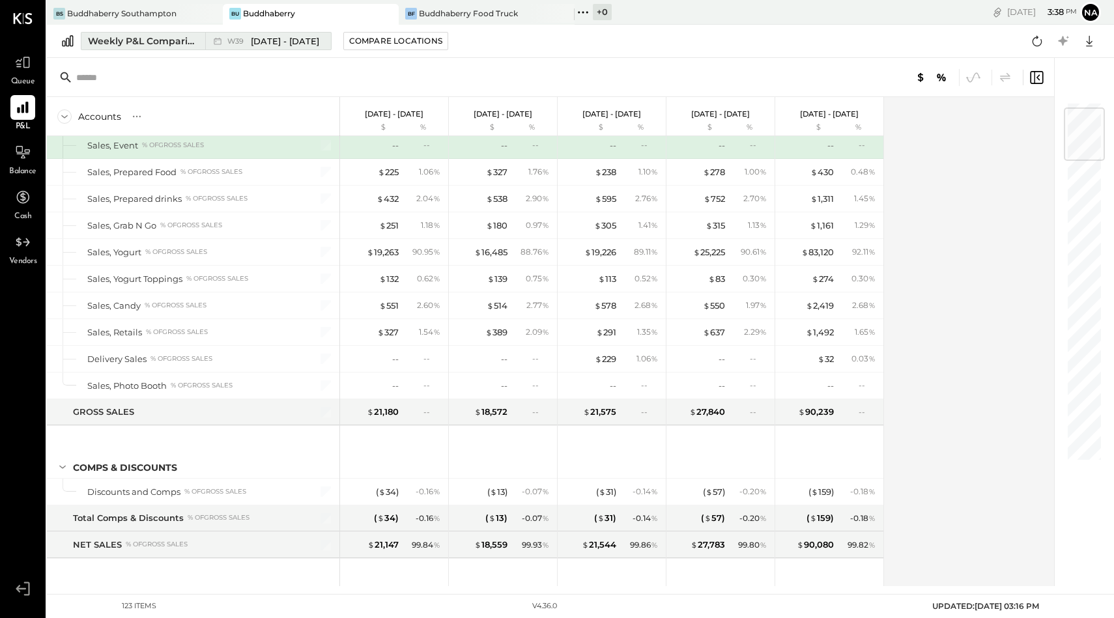
click at [132, 33] on button "Weekly P&L Comparison W39 [DATE] - [DATE]" at bounding box center [206, 41] width 251 height 18
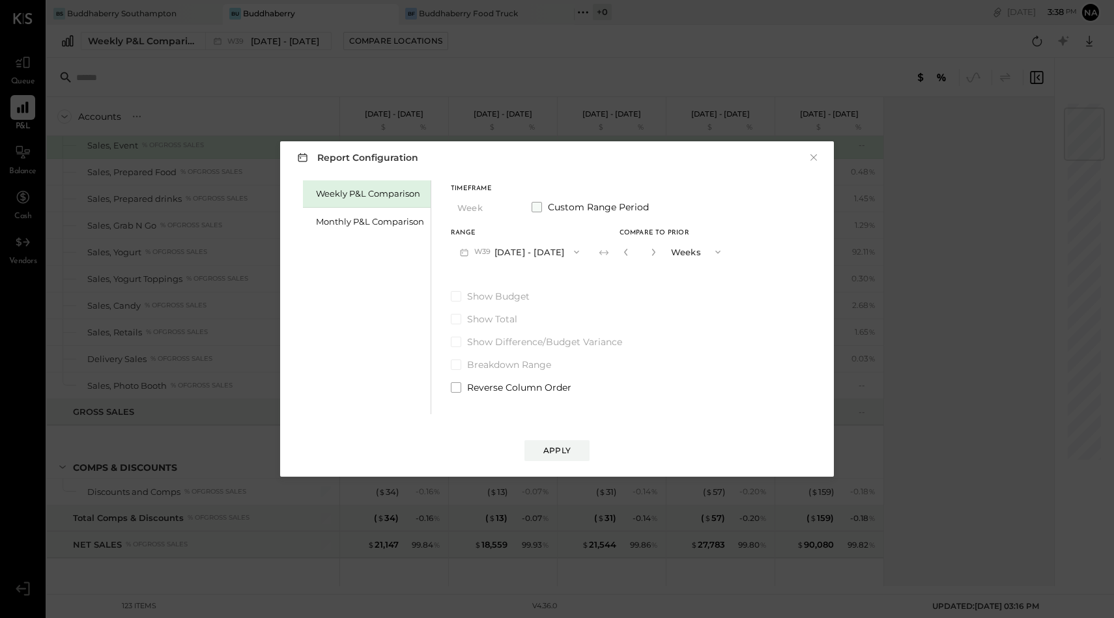
click at [541, 206] on label "Custom Range Period" at bounding box center [589, 207] width 117 height 13
click at [509, 249] on button "[DATE]" at bounding box center [489, 252] width 77 height 24
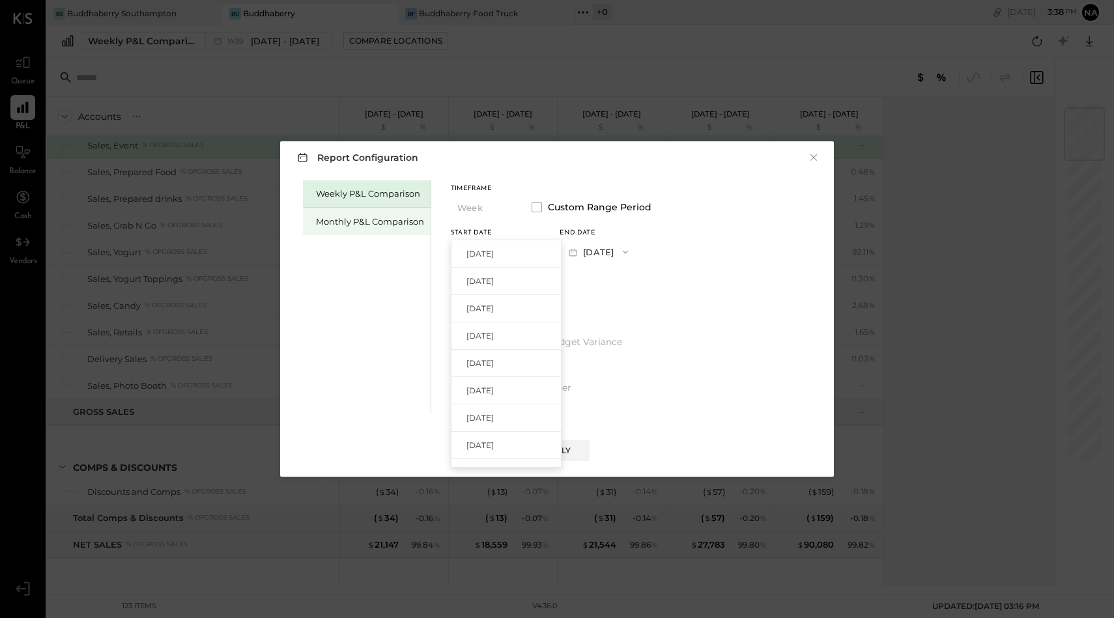
click at [358, 223] on div "Monthly P&L Comparison" at bounding box center [370, 222] width 108 height 12
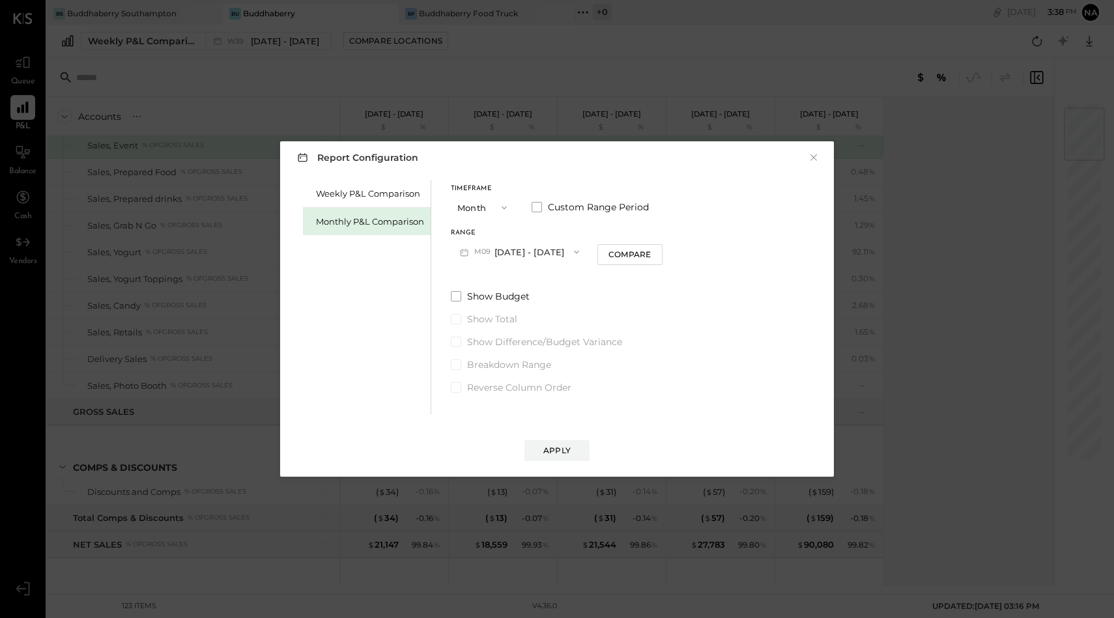
click at [464, 206] on button "Month" at bounding box center [483, 207] width 65 height 24
click at [466, 254] on span "YTD" at bounding box center [467, 253] width 13 height 8
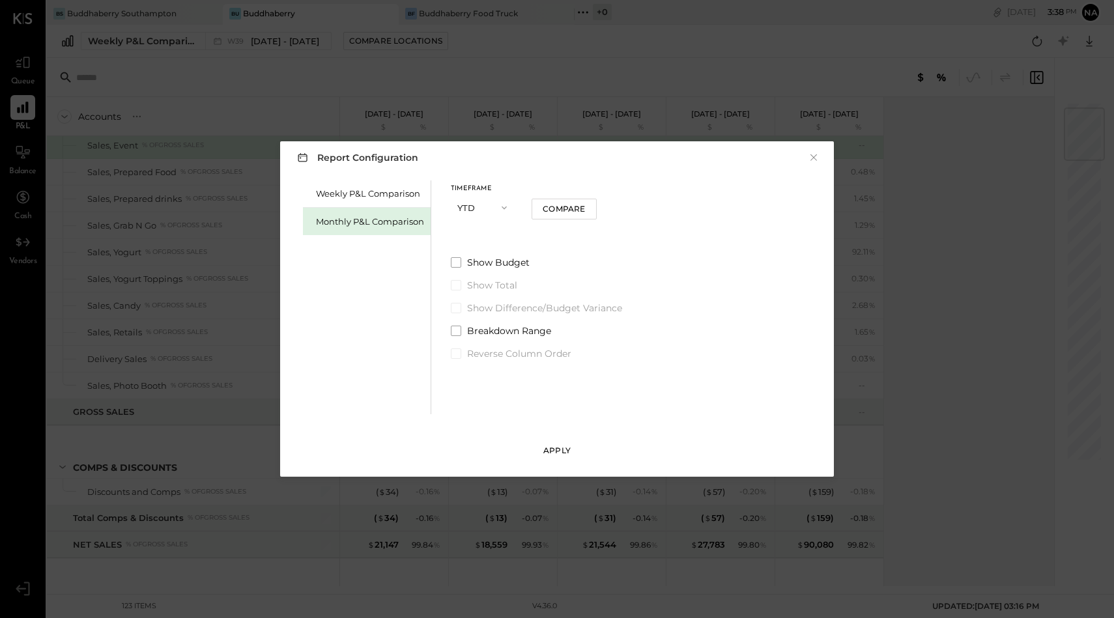
click at [559, 451] on div "Apply" at bounding box center [556, 450] width 27 height 11
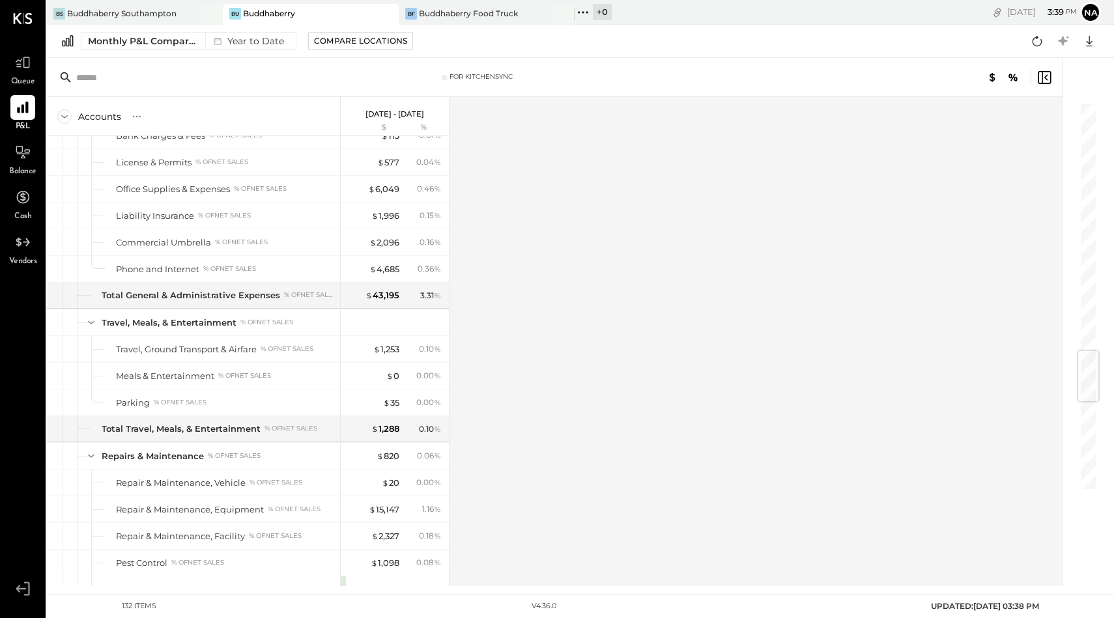
scroll to position [2835, 0]
